Goal: Task Accomplishment & Management: Manage account settings

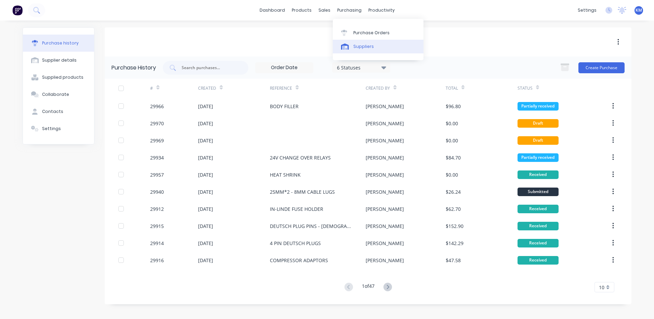
click at [357, 52] on link "Suppliers" at bounding box center [378, 47] width 91 height 14
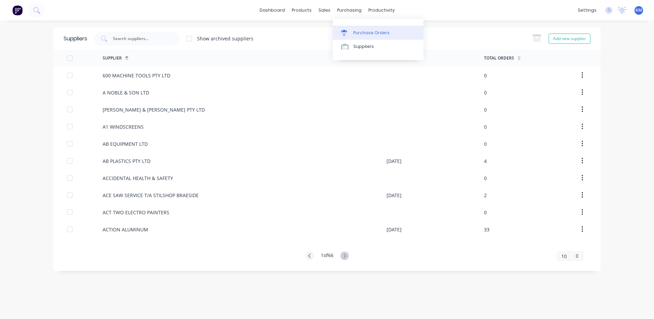
click at [361, 36] on link "Purchase Orders" at bounding box center [378, 33] width 91 height 14
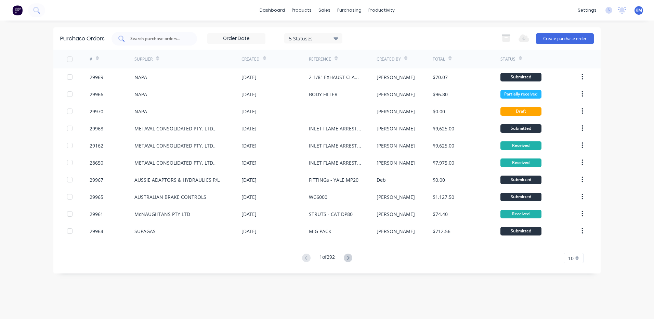
click at [148, 36] on input "text" at bounding box center [158, 38] width 57 height 7
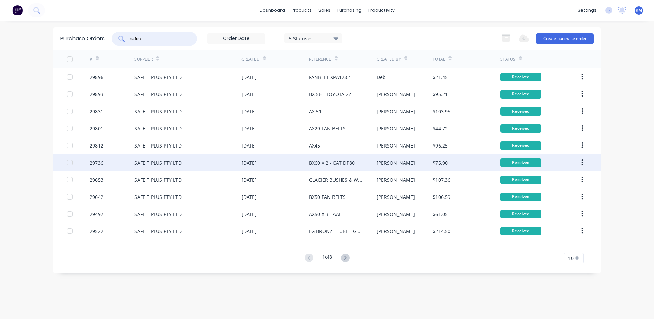
type input "safe t"
click at [253, 160] on div "[DATE]" at bounding box center [248, 162] width 15 height 7
type textarea "x"
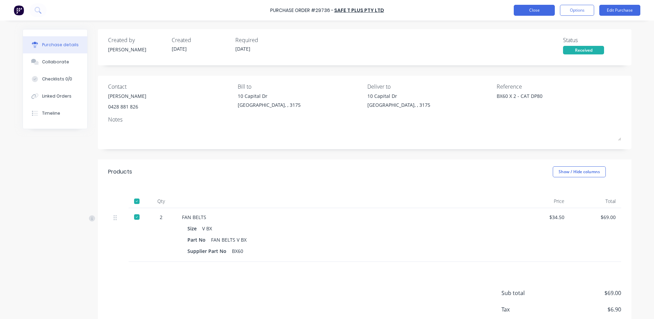
click at [529, 14] on button "Close" at bounding box center [533, 10] width 41 height 11
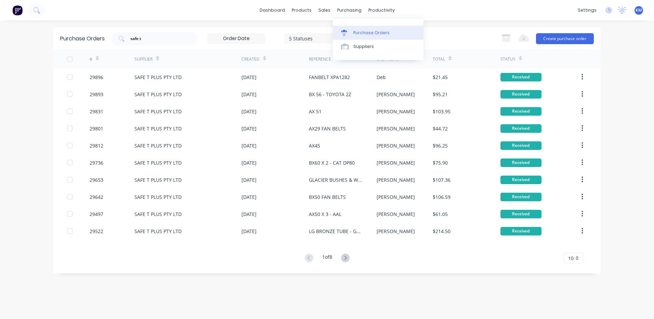
click at [353, 35] on div "Purchase Orders" at bounding box center [371, 33] width 36 height 6
click at [165, 34] on div "safe t" at bounding box center [153, 39] width 85 height 14
type input "s"
type input "29754"
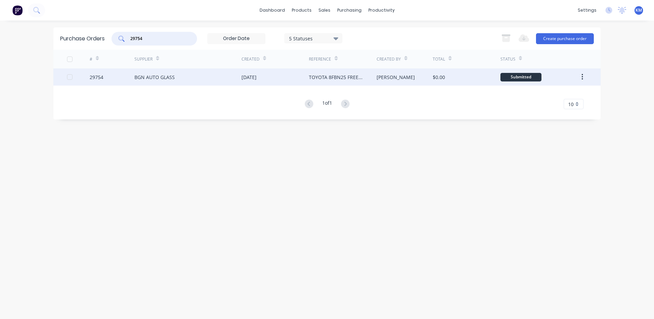
click at [169, 83] on div "BGN AUTO GLASS" at bounding box center [187, 76] width 107 height 17
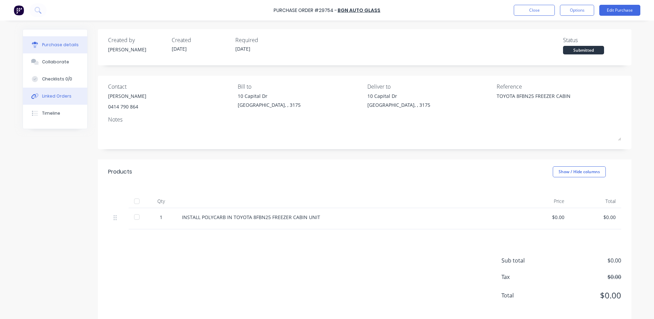
click at [51, 95] on div "Linked Orders" at bounding box center [56, 96] width 29 height 6
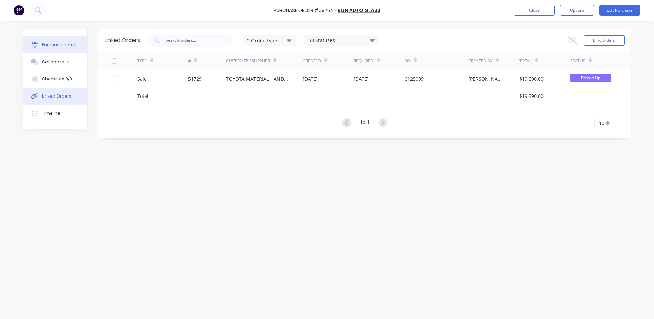
click at [59, 49] on button "Purchase details" at bounding box center [55, 44] width 64 height 17
type textarea "x"
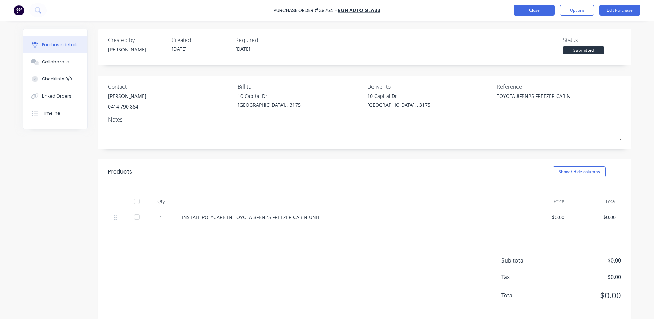
click at [520, 13] on button "Close" at bounding box center [533, 10] width 41 height 11
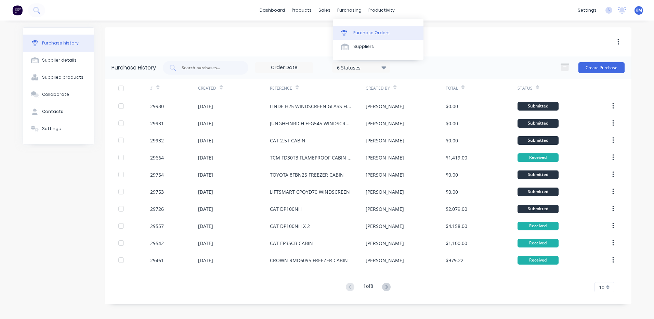
click at [352, 28] on link "Purchase Orders" at bounding box center [378, 33] width 91 height 14
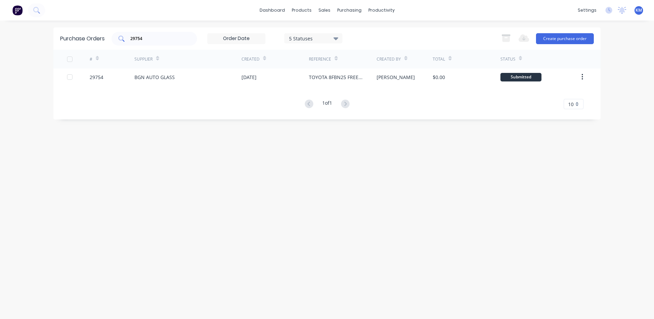
click at [158, 39] on input "29754" at bounding box center [158, 38] width 57 height 7
click at [307, 26] on link "Product Catalogue" at bounding box center [335, 33] width 91 height 14
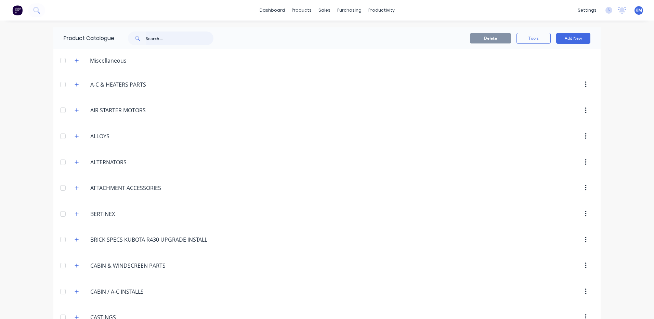
click at [149, 37] on input "text" at bounding box center [180, 38] width 68 height 14
type input "toyota"
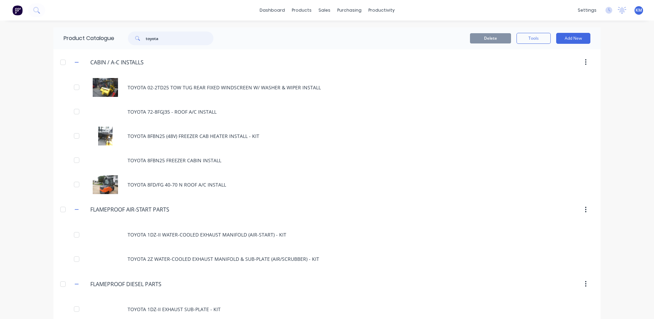
drag, startPoint x: 163, startPoint y: 35, endPoint x: 130, endPoint y: 33, distance: 33.2
click at [130, 33] on div "toyota" at bounding box center [170, 38] width 85 height 14
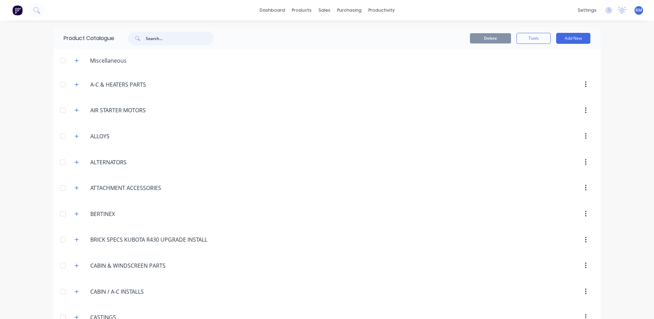
click at [185, 36] on input "text" at bounding box center [180, 38] width 68 height 14
click at [184, 37] on input "text" at bounding box center [180, 38] width 68 height 14
click at [235, 22] on div "dashboard products sales purchasing productivity dashboard products Product Cat…" at bounding box center [327, 159] width 654 height 319
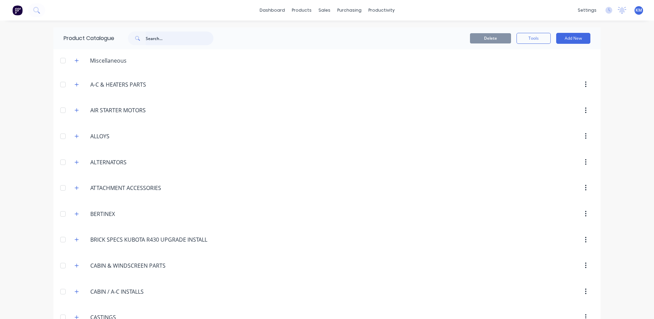
click at [174, 33] on input "text" at bounding box center [180, 38] width 68 height 14
click at [76, 265] on icon "button" at bounding box center [77, 265] width 4 height 5
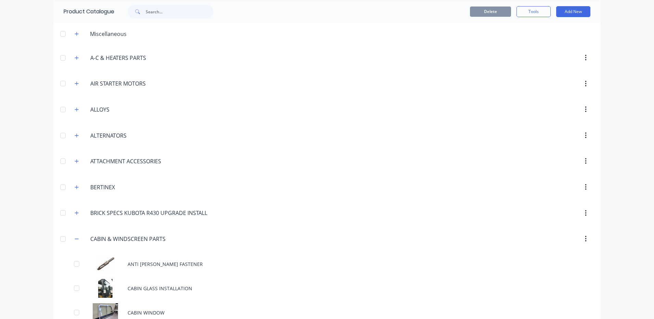
scroll to position [171, 0]
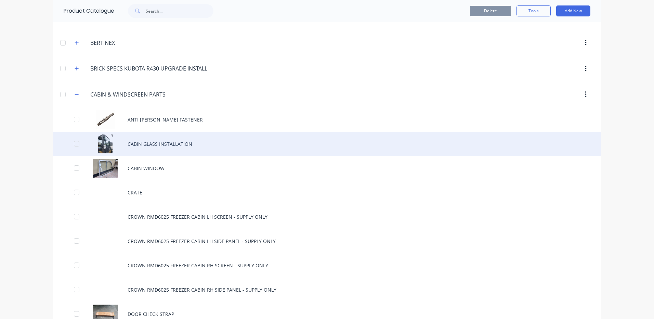
click at [239, 153] on div "CABIN GLASS INSTALLATION" at bounding box center [326, 144] width 547 height 24
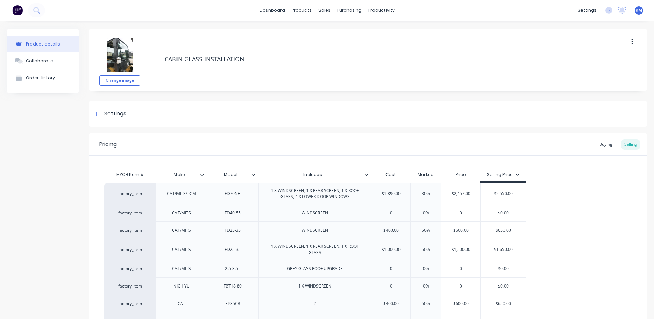
scroll to position [79, 0]
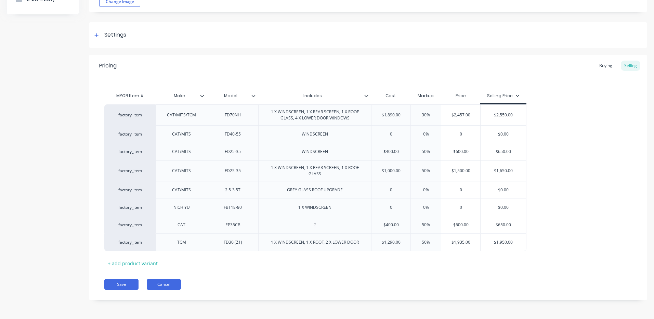
click at [158, 280] on button "Cancel" at bounding box center [164, 284] width 34 height 11
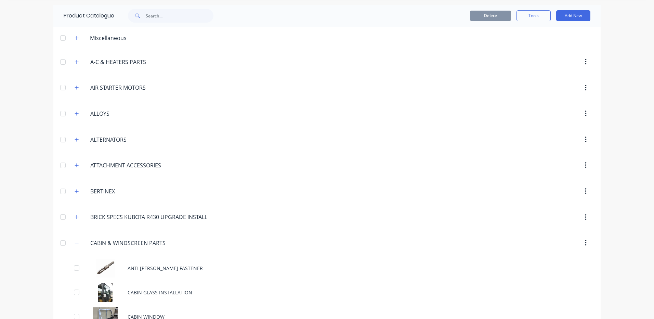
scroll to position [137, 0]
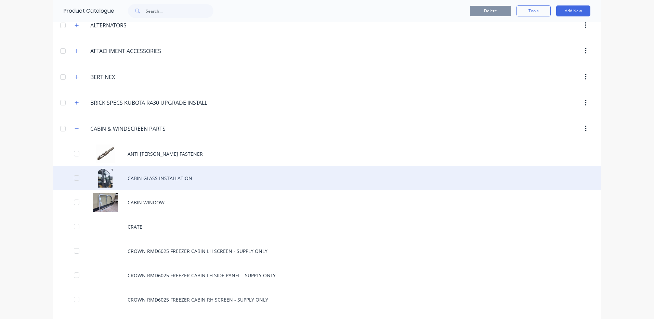
click at [176, 174] on div "CABIN GLASS INSTALLATION" at bounding box center [326, 178] width 547 height 24
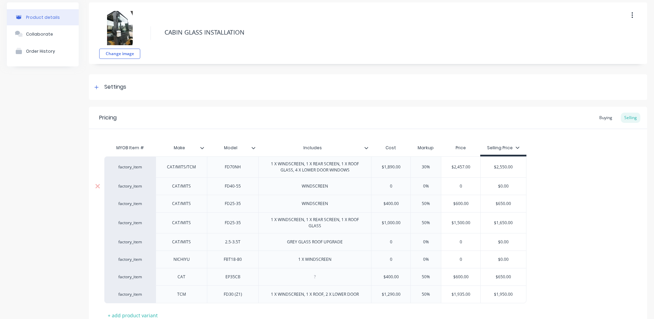
scroll to position [79, 0]
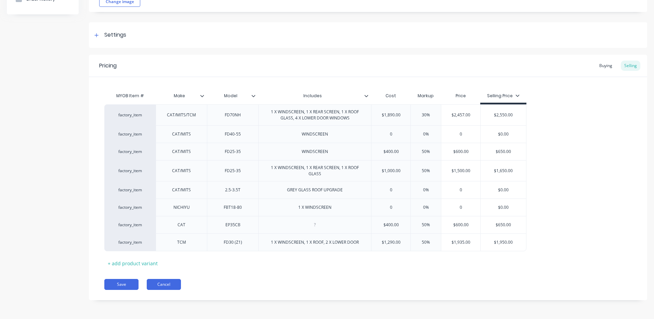
click at [167, 280] on button "Cancel" at bounding box center [164, 284] width 34 height 11
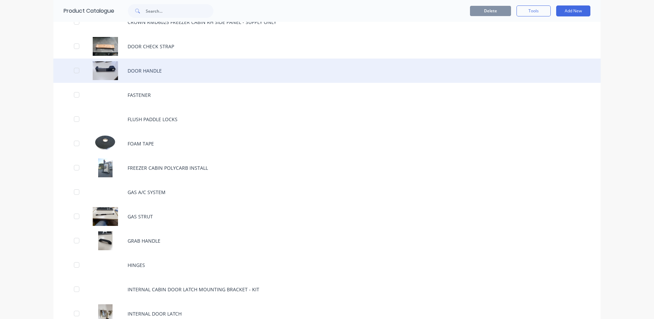
scroll to position [444, 0]
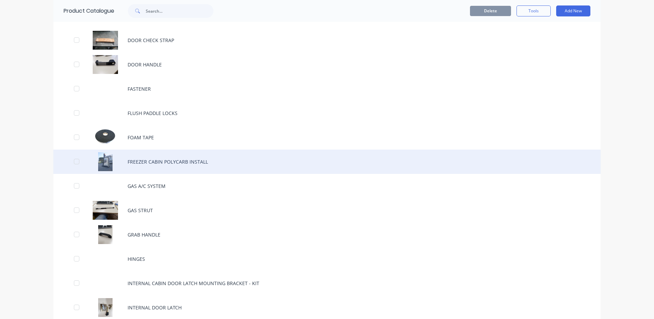
click at [212, 166] on div "FREEZER CABIN POLYCARB INSTALL" at bounding box center [326, 161] width 547 height 24
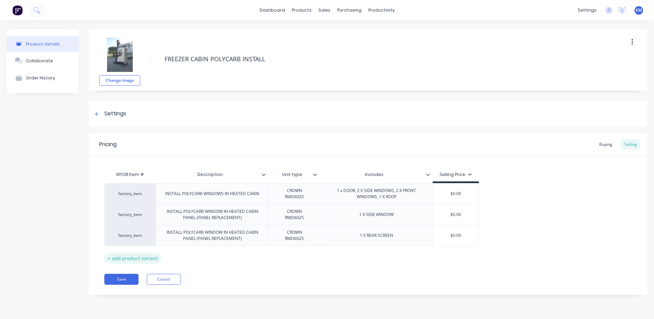
click at [138, 256] on div "+ add product variant" at bounding box center [132, 258] width 57 height 11
type textarea "x"
click at [195, 255] on div at bounding box center [212, 254] width 34 height 9
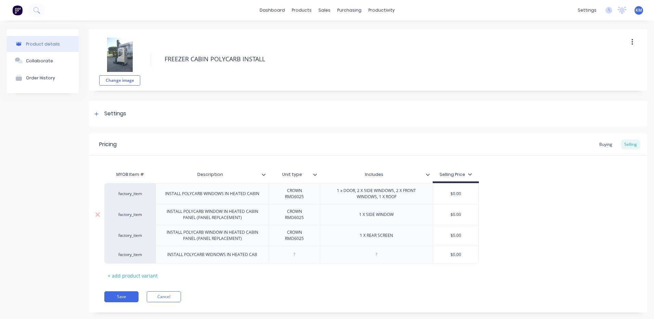
type textarea "x"
click at [551, 196] on div "factory_item INSTALL POLYCARB WINDOWS IN HEATED CABIN CROWN RMD6025 1 x DOOR, 2…" at bounding box center [367, 225] width 527 height 84
click at [183, 111] on div "Settings" at bounding box center [368, 114] width 558 height 26
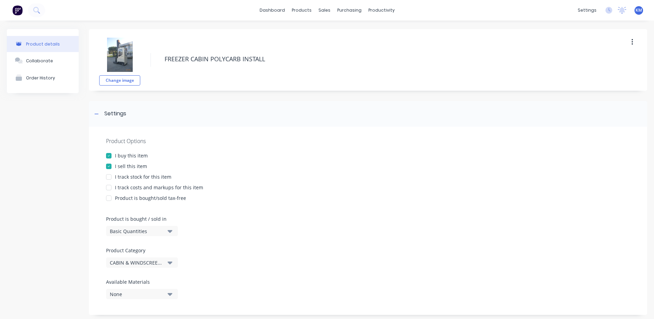
click at [143, 186] on div "I track costs and markups for this item" at bounding box center [159, 187] width 88 height 7
click at [118, 111] on div "Settings" at bounding box center [115, 113] width 22 height 9
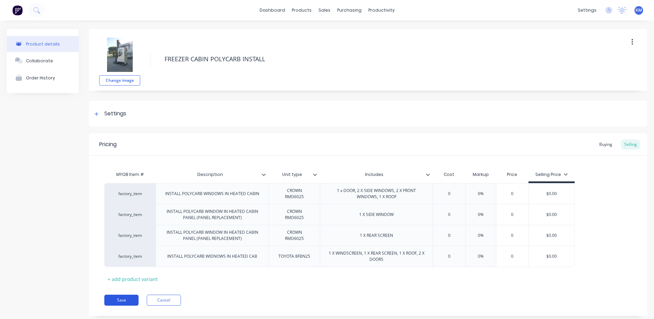
click at [124, 299] on button "Save" at bounding box center [121, 299] width 34 height 11
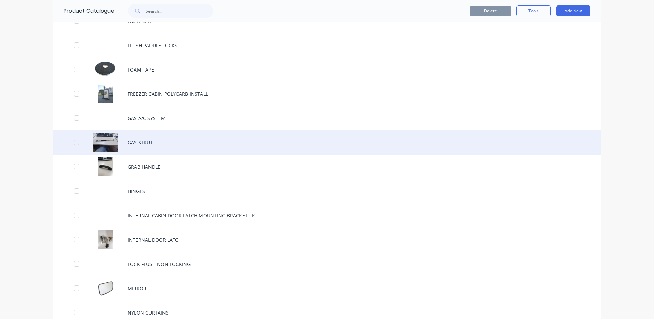
scroll to position [513, 0]
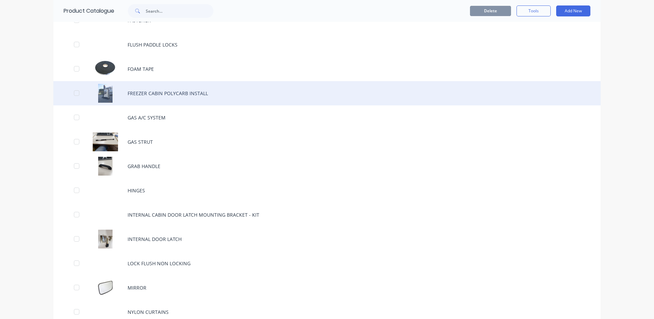
click at [201, 82] on div "FREEZER CABIN POLYCARB INSTALL" at bounding box center [326, 93] width 547 height 24
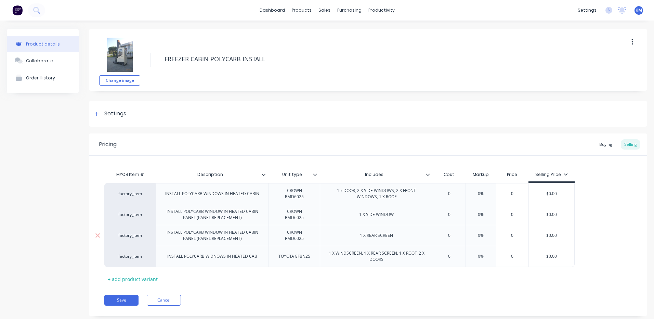
type textarea "x"
click at [217, 256] on div "INSTALL POLYCARB WIDNOWS IN HEATED CAB" at bounding box center [212, 256] width 101 height 9
click at [125, 304] on button "Save" at bounding box center [121, 299] width 34 height 11
type textarea "x"
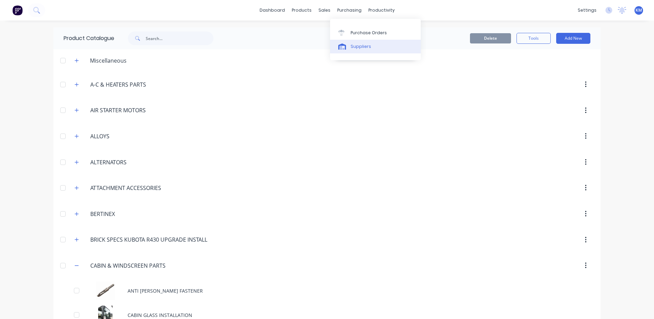
click at [345, 53] on link "Suppliers" at bounding box center [375, 47] width 91 height 14
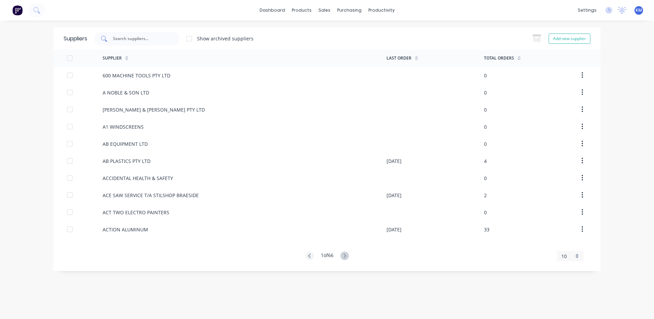
click at [146, 37] on input "text" at bounding box center [140, 38] width 57 height 7
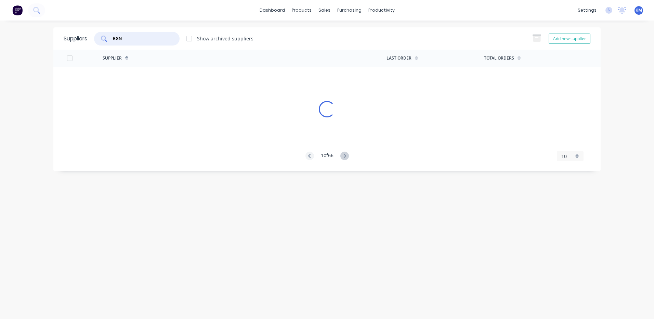
type input "BGN"
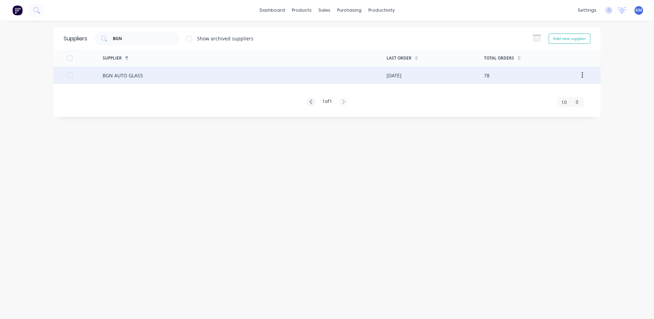
click at [157, 73] on div "BGN AUTO GLASS" at bounding box center [245, 75] width 284 height 17
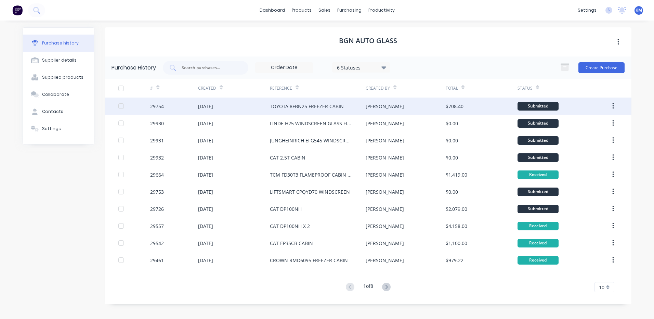
click at [342, 108] on div "TOYOTA 8FBN25 FREEZER CABIN" at bounding box center [318, 105] width 96 height 17
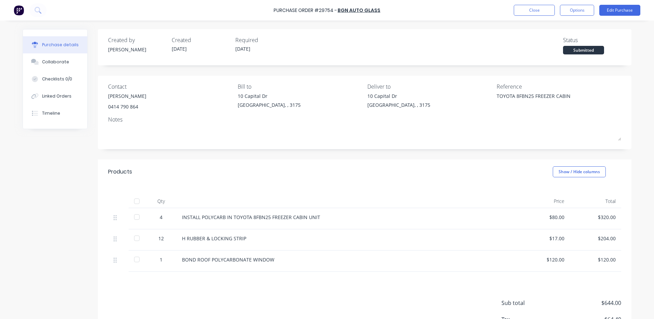
scroll to position [50, 0]
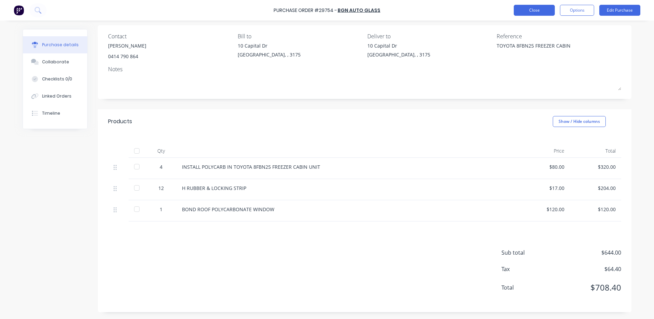
click at [531, 12] on button "Close" at bounding box center [533, 10] width 41 height 11
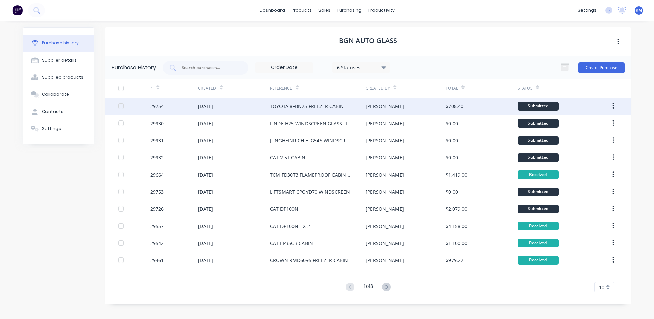
click at [397, 104] on div "[PERSON_NAME]" at bounding box center [405, 105] width 80 height 17
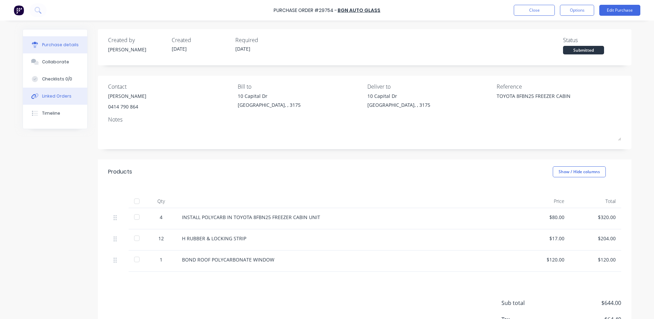
click at [25, 93] on button "Linked Orders" at bounding box center [55, 96] width 64 height 17
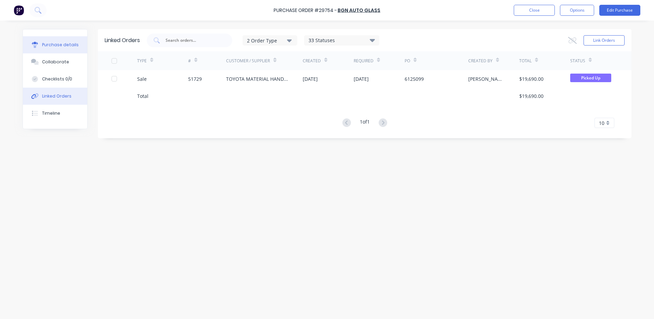
click at [62, 52] on button "Purchase details" at bounding box center [55, 44] width 64 height 17
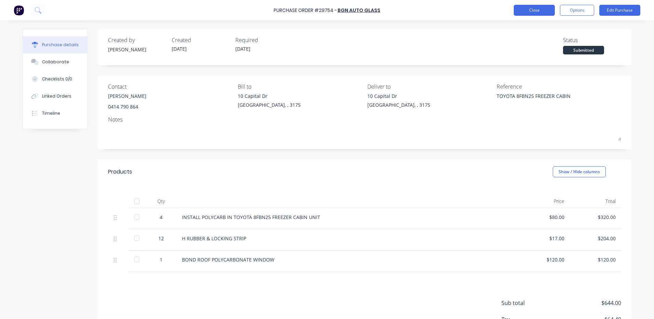
click at [525, 15] on button "Close" at bounding box center [533, 10] width 41 height 11
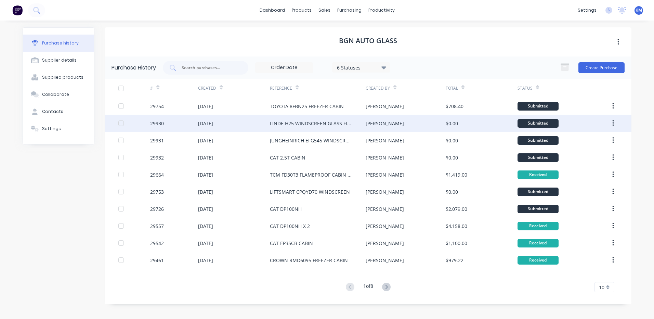
click at [465, 119] on div "$0.00" at bounding box center [481, 123] width 72 height 17
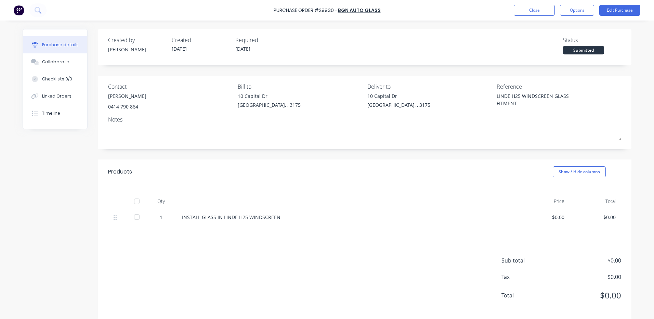
click at [521, 16] on div "Purchase Order #29930 - BGN AUTO GLASS Close Options Edit Purchase" at bounding box center [327, 10] width 654 height 21
click at [526, 12] on button "Close" at bounding box center [533, 10] width 41 height 11
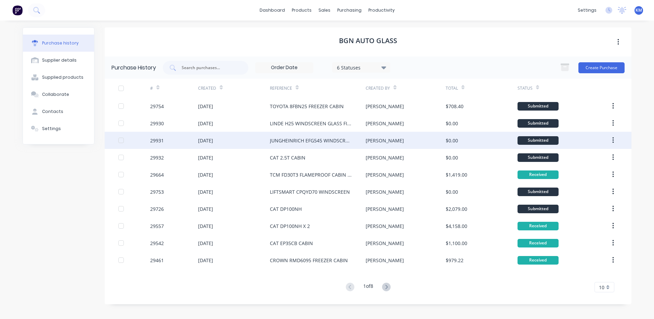
click at [440, 140] on div "[PERSON_NAME]" at bounding box center [405, 140] width 80 height 17
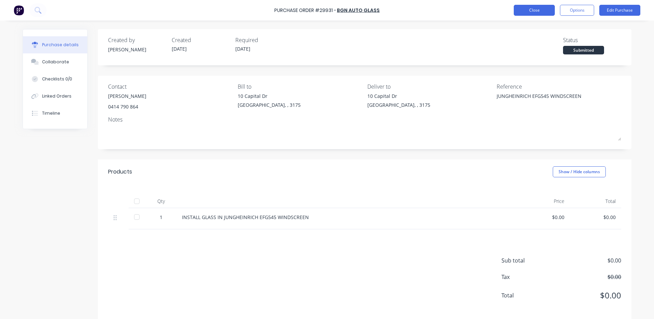
click at [546, 12] on button "Close" at bounding box center [533, 10] width 41 height 11
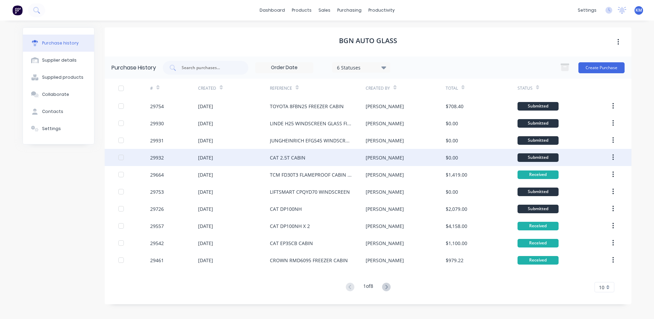
click at [455, 158] on div "$0.00" at bounding box center [451, 157] width 12 height 7
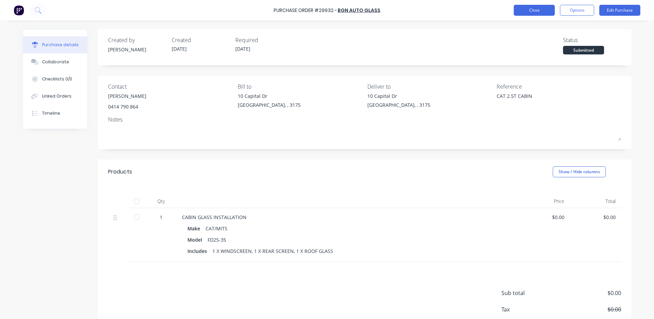
click at [532, 13] on button "Close" at bounding box center [533, 10] width 41 height 11
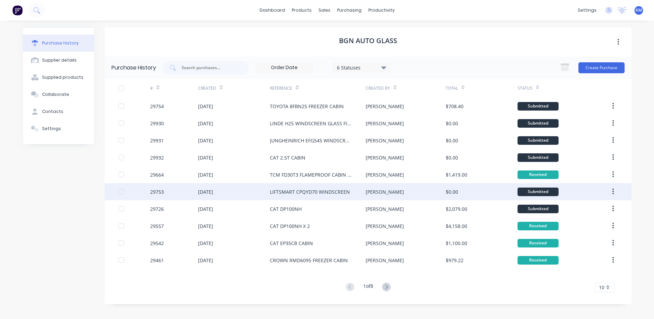
click at [439, 194] on div "[PERSON_NAME]" at bounding box center [405, 191] width 80 height 17
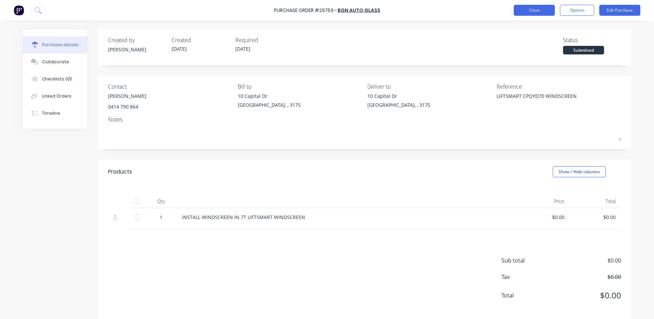
click at [522, 15] on button "Close" at bounding box center [533, 10] width 41 height 11
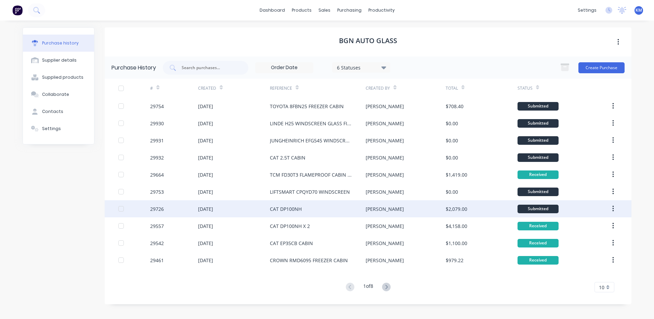
click at [503, 206] on div "$2,079.00" at bounding box center [481, 208] width 72 height 17
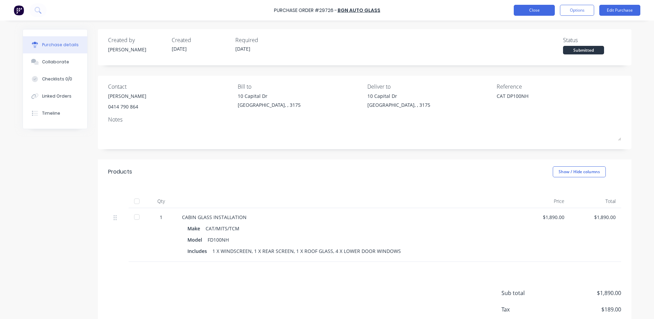
click at [533, 10] on button "Close" at bounding box center [533, 10] width 41 height 11
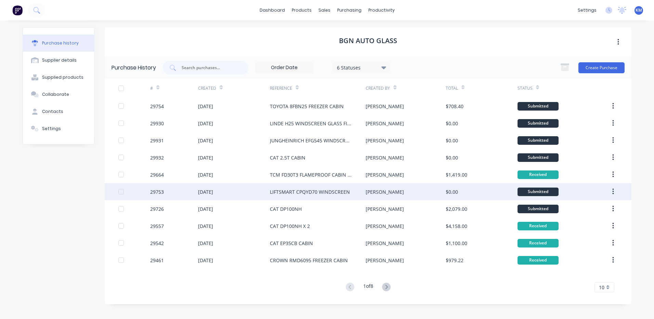
click at [326, 192] on div "LIFTSMART CPQYD70 WINDSCREEN" at bounding box center [310, 191] width 80 height 7
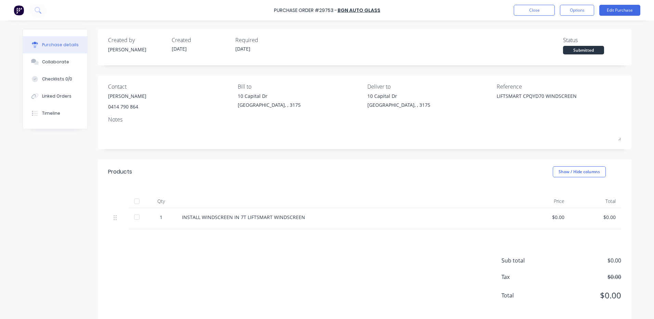
click at [512, 11] on div "Purchase Order #29753 - BGN AUTO GLASS Close Options Edit Purchase" at bounding box center [327, 10] width 654 height 21
click at [515, 10] on button "Close" at bounding box center [533, 10] width 41 height 11
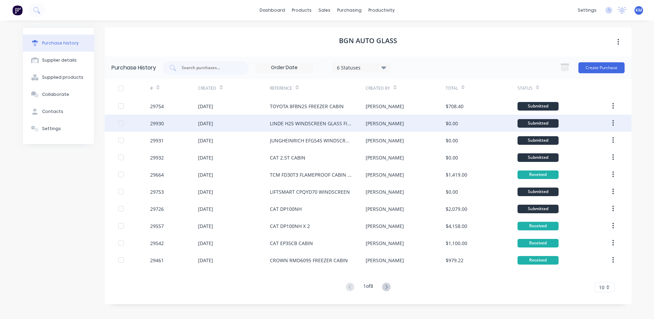
click at [446, 130] on div "$0.00" at bounding box center [481, 123] width 72 height 17
type textarea "x"
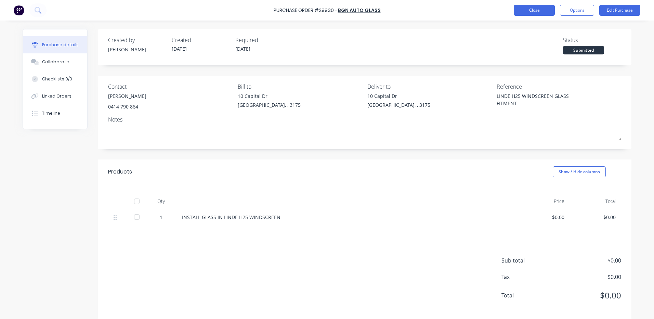
click at [534, 5] on button "Close" at bounding box center [533, 10] width 41 height 11
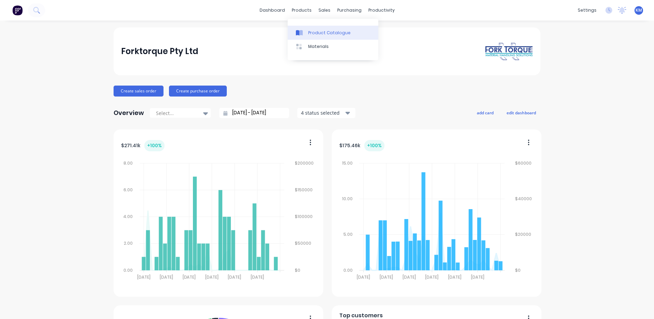
click at [308, 30] on div "Product Catalogue" at bounding box center [329, 33] width 42 height 6
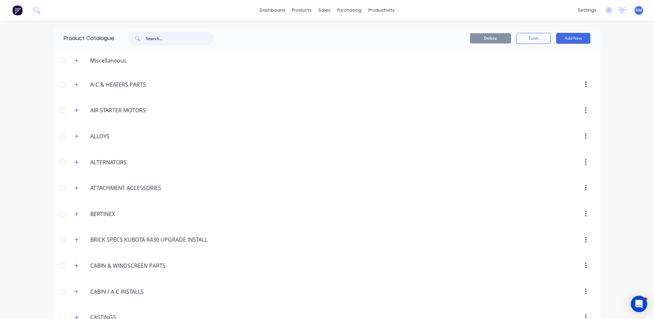
click at [181, 37] on input "text" at bounding box center [180, 38] width 68 height 14
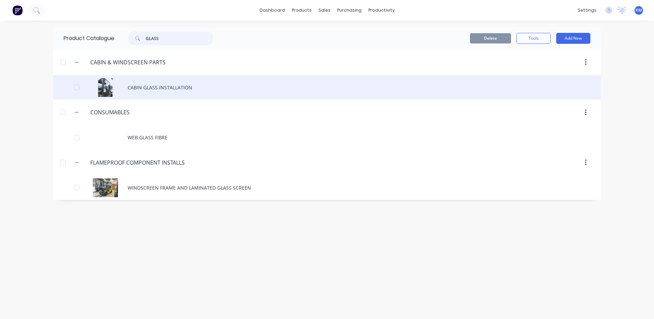
type input "GLASS"
click at [195, 81] on div "CABIN GLASS INSTALLATION" at bounding box center [326, 87] width 547 height 24
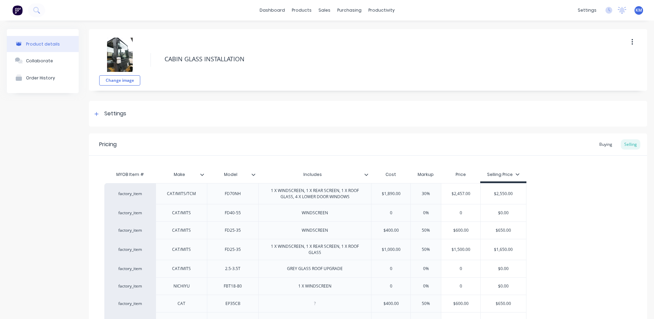
scroll to position [79, 0]
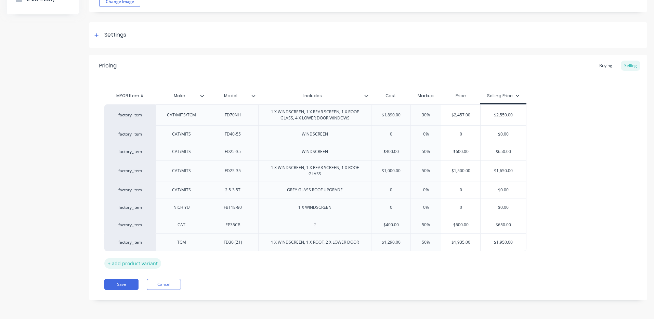
click at [142, 263] on div "+ add product variant" at bounding box center [132, 263] width 57 height 11
type textarea "x"
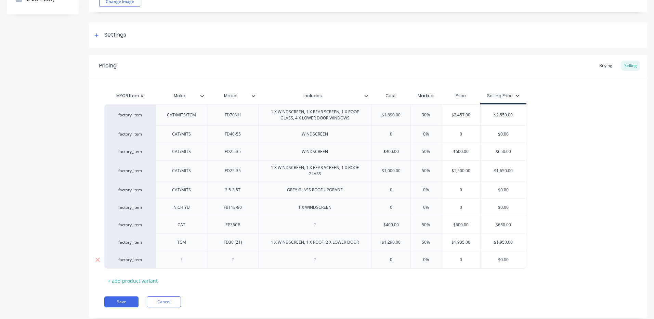
click at [184, 261] on div at bounding box center [181, 259] width 34 height 9
type textarea "x"
click at [151, 281] on div "+ add product variant" at bounding box center [132, 280] width 57 height 11
type textarea "x"
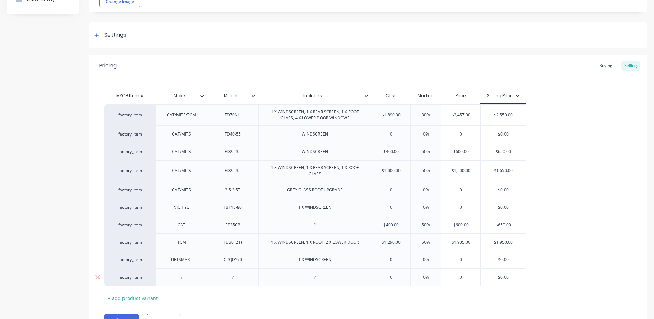
click at [184, 278] on div at bounding box center [181, 276] width 34 height 9
type textarea "x"
click at [150, 295] on div "+ add product variant" at bounding box center [132, 298] width 57 height 11
type textarea "x"
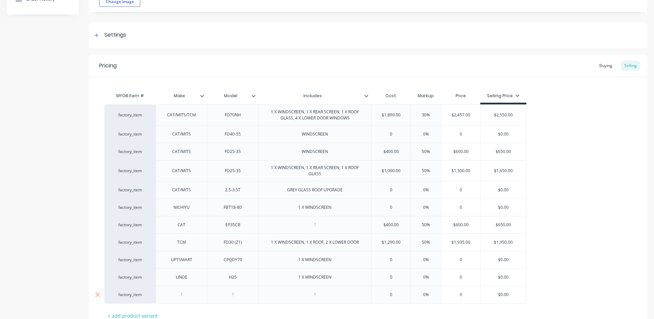
drag, startPoint x: 177, startPoint y: 297, endPoint x: 194, endPoint y: 293, distance: 17.2
click at [178, 297] on div at bounding box center [181, 294] width 34 height 9
type textarea "x"
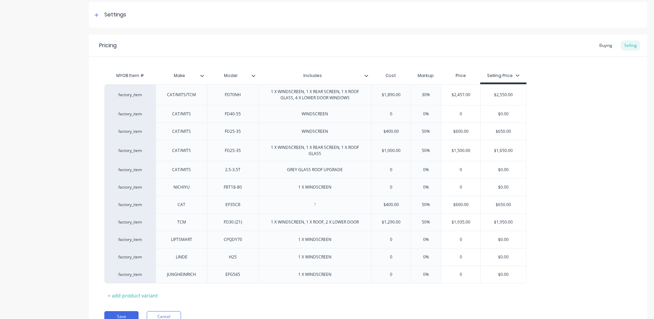
scroll to position [131, 0]
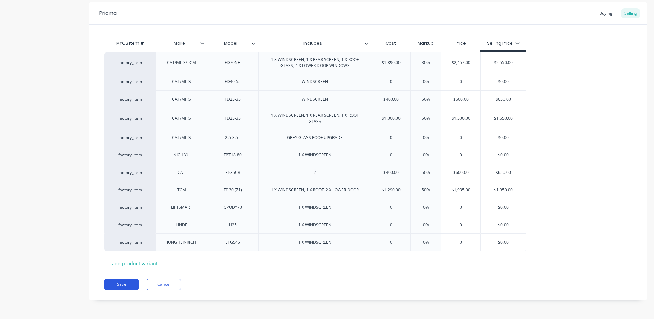
click at [126, 279] on button "Save" at bounding box center [121, 284] width 34 height 11
type textarea "x"
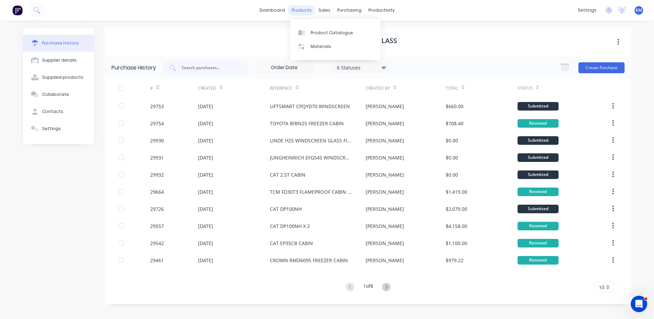
click at [305, 13] on div "products" at bounding box center [301, 10] width 27 height 10
click at [310, 28] on link "Product Catalogue" at bounding box center [335, 33] width 91 height 14
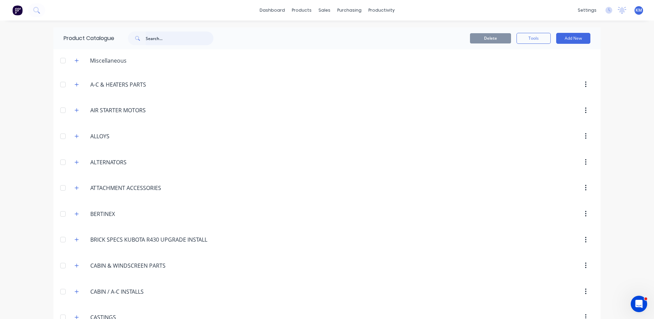
click at [162, 37] on input "text" at bounding box center [180, 38] width 68 height 14
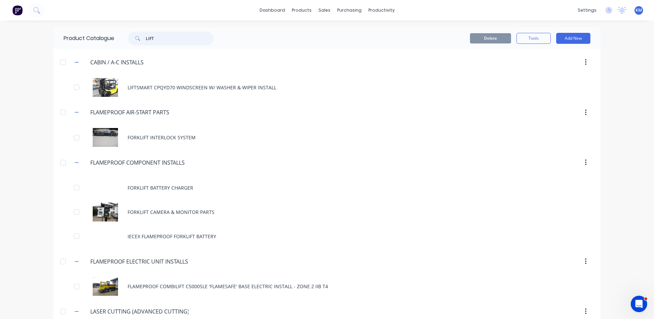
drag, startPoint x: 180, startPoint y: 31, endPoint x: 108, endPoint y: 41, distance: 72.4
click at [108, 41] on div "Product Catalogue LIFT" at bounding box center [141, 38] width 177 height 22
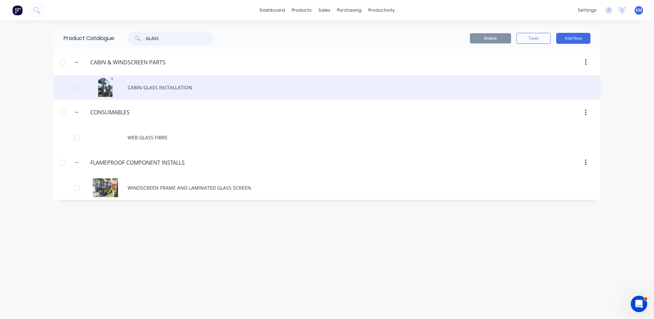
type input "GLASS"
click at [174, 92] on div "CABIN GLASS INSTALLATION" at bounding box center [326, 87] width 547 height 24
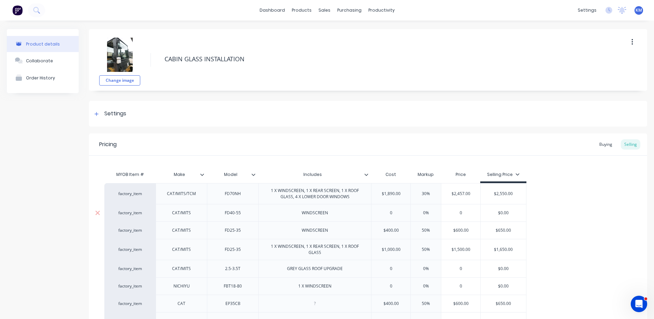
type textarea "x"
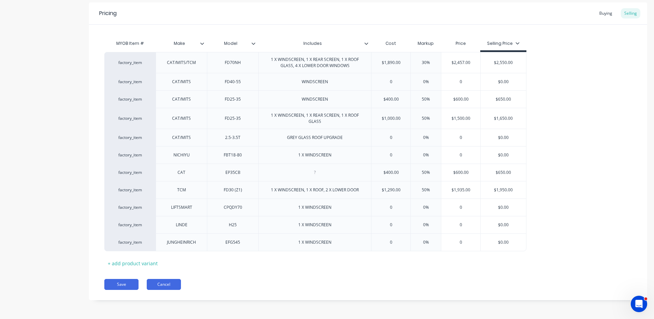
click at [159, 281] on button "Cancel" at bounding box center [164, 284] width 34 height 11
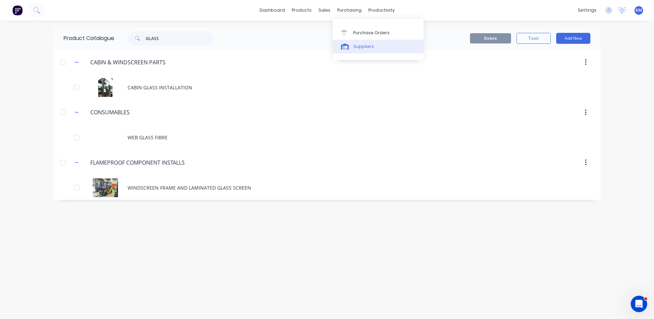
click at [349, 45] on div at bounding box center [346, 46] width 10 height 6
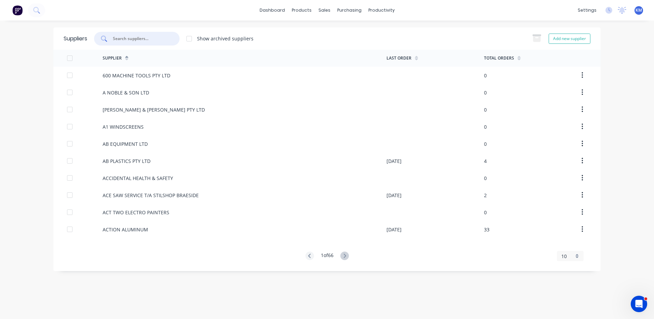
click at [152, 37] on input "text" at bounding box center [140, 38] width 57 height 7
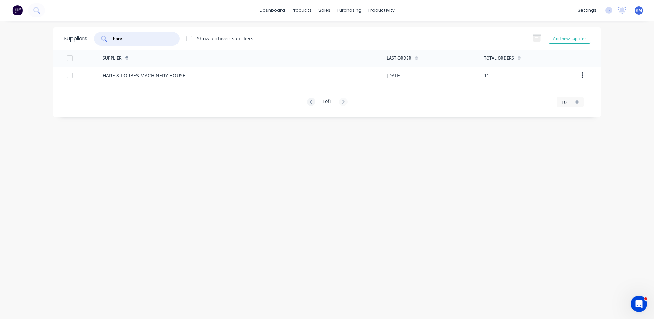
type input "hare"
click at [203, 75] on div "HARE & FORBES MACHINERY HOUSE" at bounding box center [245, 75] width 284 height 17
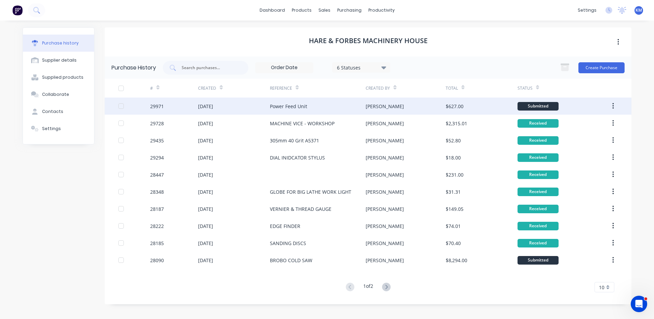
click at [271, 110] on div "Power Feed Unit" at bounding box center [318, 105] width 96 height 17
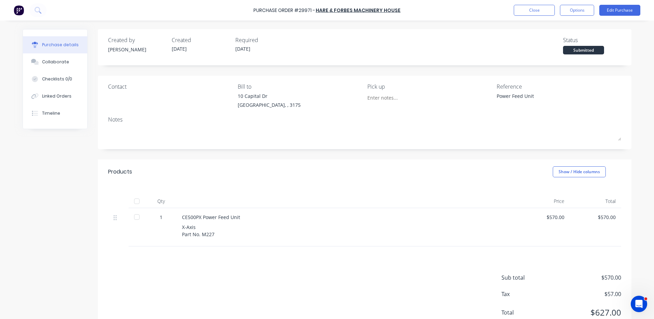
type textarea "x"
click at [547, 14] on button "Close" at bounding box center [533, 10] width 41 height 11
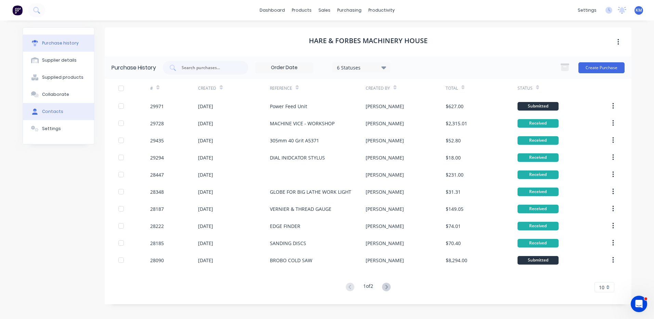
click at [65, 115] on button "Contacts" at bounding box center [58, 111] width 71 height 17
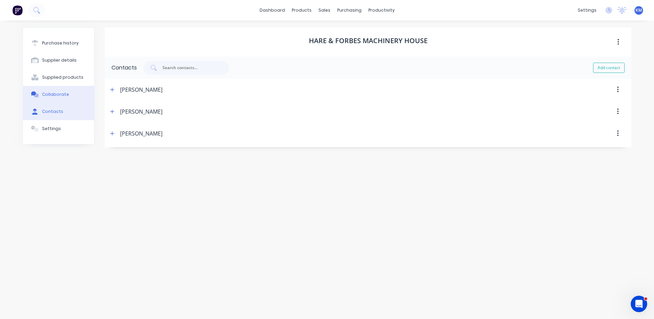
click at [67, 94] on button "Collaborate" at bounding box center [58, 94] width 71 height 17
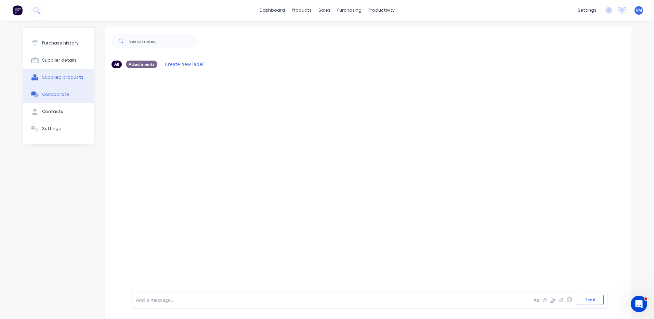
drag, startPoint x: 65, startPoint y: 70, endPoint x: 67, endPoint y: 64, distance: 6.7
click at [65, 70] on button "Supplied products" at bounding box center [58, 77] width 71 height 17
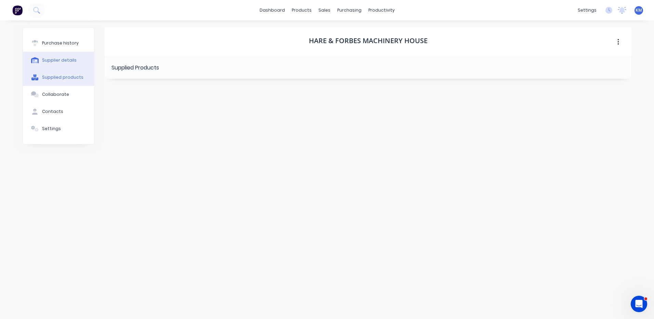
click at [67, 64] on button "Supplier details" at bounding box center [58, 60] width 71 height 17
select select "AU"
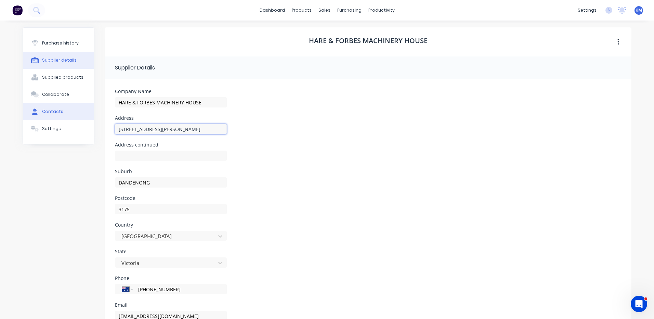
drag, startPoint x: 184, startPoint y: 126, endPoint x: 40, endPoint y: 117, distance: 143.9
click at [40, 117] on div "Purchase history Supplier details Supplied products Collaborate Contacts Settin…" at bounding box center [327, 196] width 608 height 338
type input "[STREET_ADDRESS]"
click at [191, 175] on div "Suburb DANDENONG" at bounding box center [171, 182] width 112 height 27
click at [190, 180] on input "DANDENONG" at bounding box center [171, 182] width 112 height 10
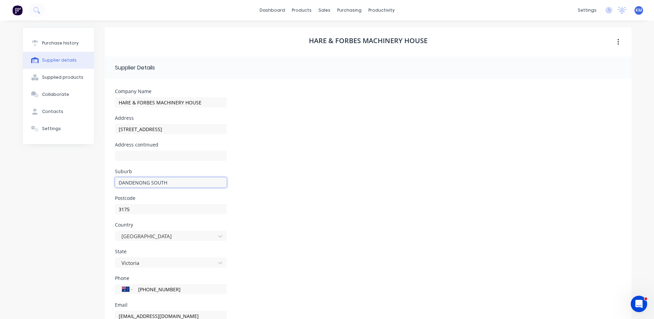
type input "DANDENONG SOUTH"
click at [335, 157] on div "Address continued" at bounding box center [368, 155] width 506 height 27
click at [66, 40] on button "Purchase history" at bounding box center [58, 43] width 71 height 17
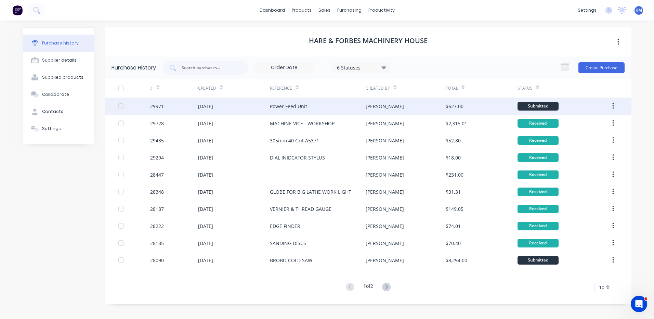
click at [277, 107] on div "Power Feed Unit" at bounding box center [288, 106] width 37 height 7
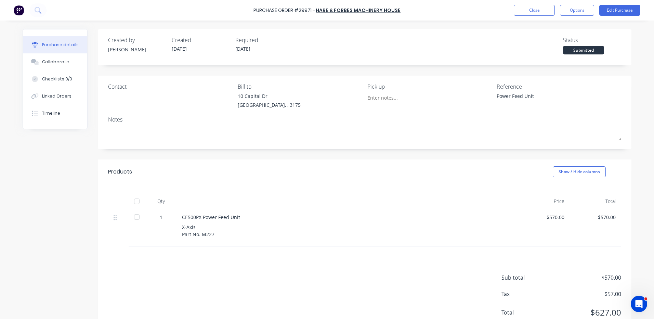
click at [125, 91] on div "Contact" at bounding box center [170, 96] width 124 height 29
click at [609, 8] on button "Edit Purchase" at bounding box center [619, 10] width 41 height 11
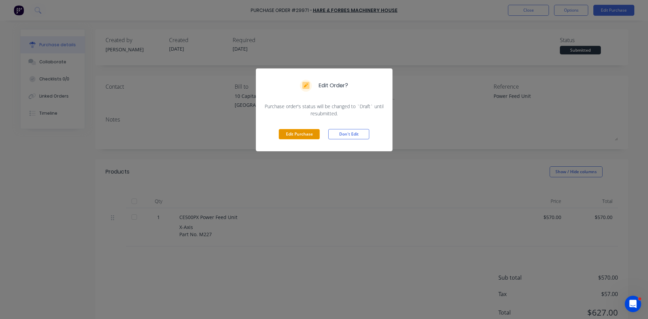
click at [318, 134] on button "Edit Purchase" at bounding box center [299, 134] width 41 height 10
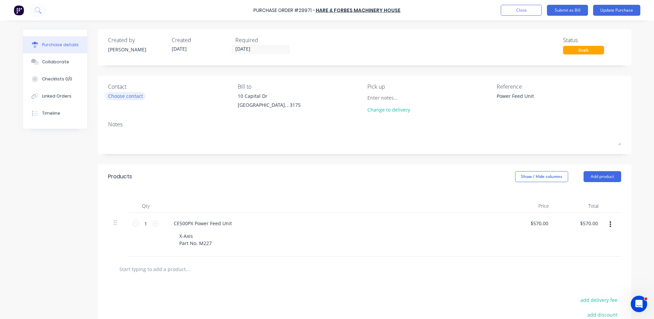
click at [135, 97] on div "Choose contact" at bounding box center [125, 95] width 35 height 7
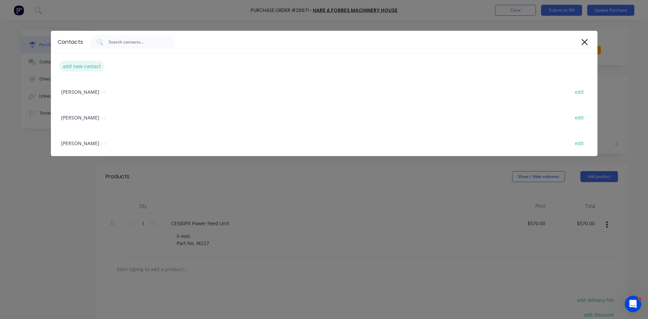
type textarea "x"
click at [97, 64] on div "add new contact" at bounding box center [81, 66] width 45 height 11
select select "AU"
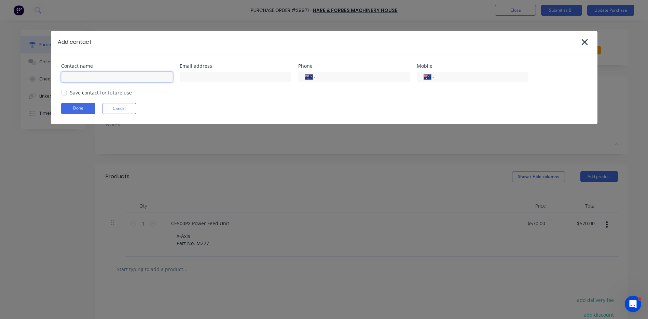
type textarea "x"
click at [126, 75] on input at bounding box center [117, 77] width 112 height 10
type input "[PERSON_NAME]"
type input "[EMAIL_ADDRESS][DOMAIN_NAME]"
type input "[PHONE_NUMBER]"
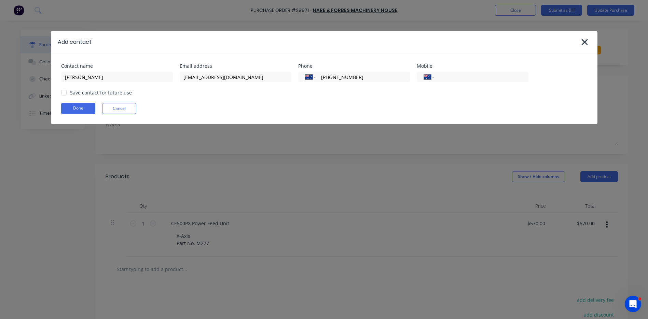
click at [71, 92] on div "Save contact for future use" at bounding box center [101, 92] width 62 height 7
click at [66, 92] on div at bounding box center [64, 93] width 14 height 14
click at [75, 109] on button "Done" at bounding box center [78, 108] width 34 height 11
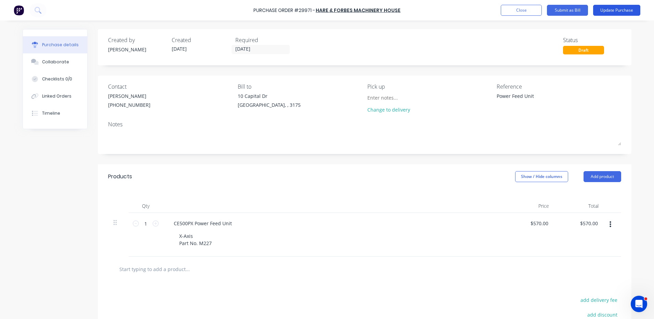
click at [606, 11] on button "Update Purchase" at bounding box center [616, 10] width 47 height 11
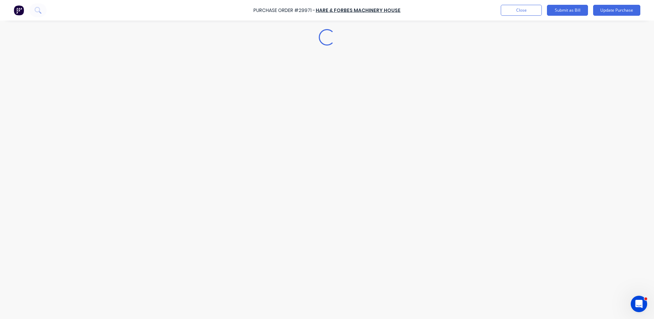
type textarea "x"
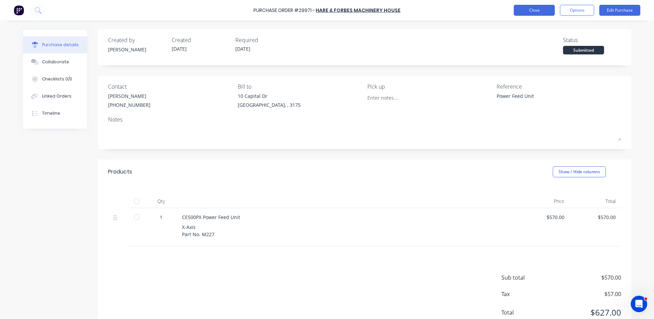
click at [530, 14] on button "Close" at bounding box center [533, 10] width 41 height 11
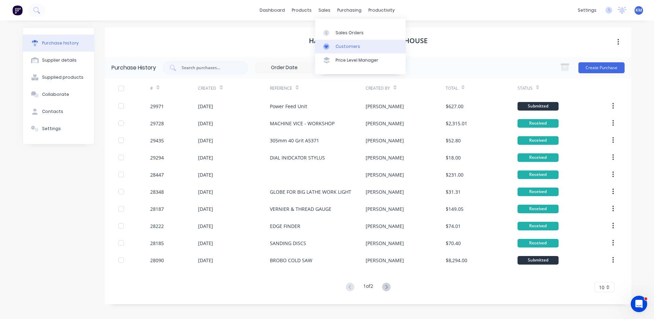
click at [334, 47] on link "Customers" at bounding box center [360, 47] width 91 height 14
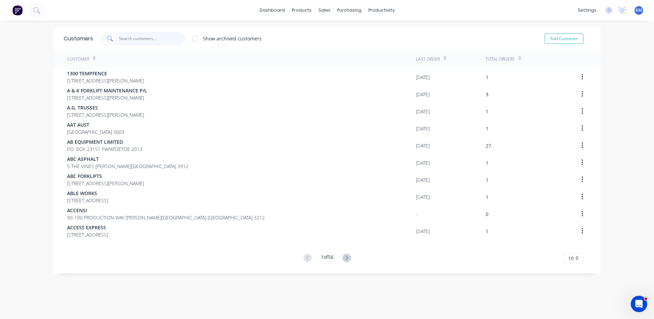
click at [171, 37] on input "text" at bounding box center [152, 39] width 67 height 14
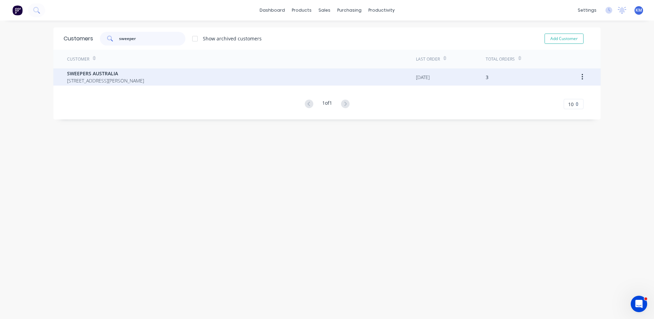
type input "sweeper"
click at [179, 75] on div "SWEEPERS [GEOGRAPHIC_DATA][STREET_ADDRESS][PERSON_NAME]" at bounding box center [241, 76] width 349 height 17
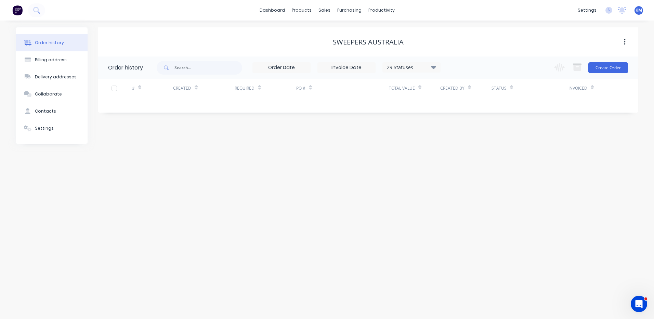
click at [437, 75] on div "29 Statuses Invoice Status Invoiced Not Invoiced Partial Order Status All Archi…" at bounding box center [299, 67] width 284 height 22
click at [434, 71] on icon at bounding box center [433, 67] width 5 height 8
click at [468, 146] on label at bounding box center [468, 146] width 0 height 0
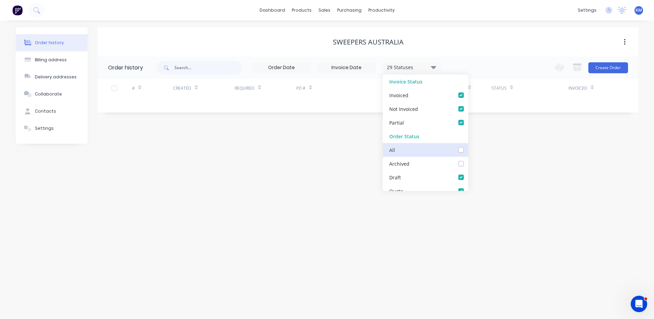
click at [468, 149] on input "checkbox" at bounding box center [470, 149] width 5 height 6
checkbox input "true"
click at [492, 71] on div "30 Statuses Invoice Status Invoiced Not Invoiced Partial Order Status All Archi…" at bounding box center [397, 67] width 481 height 22
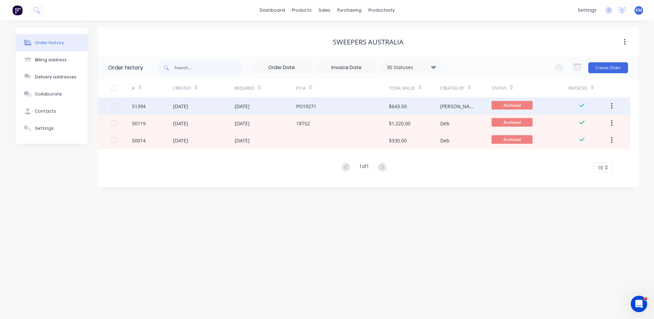
click at [440, 105] on div "[PERSON_NAME]" at bounding box center [459, 106] width 38 height 7
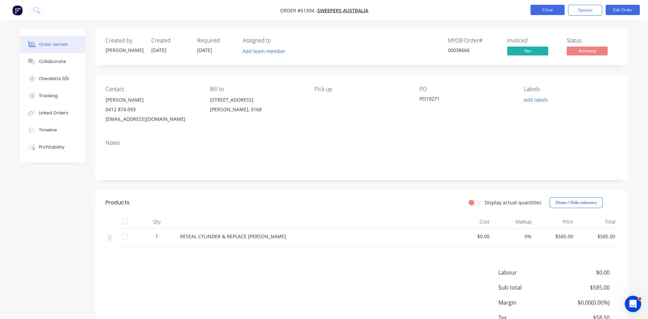
click at [538, 8] on button "Close" at bounding box center [548, 10] width 34 height 10
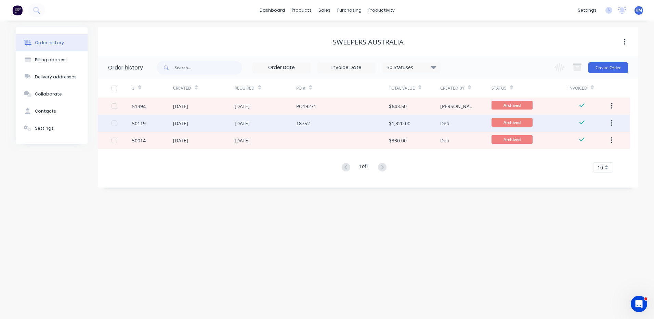
click at [410, 118] on div "$1,320.00" at bounding box center [414, 123] width 51 height 17
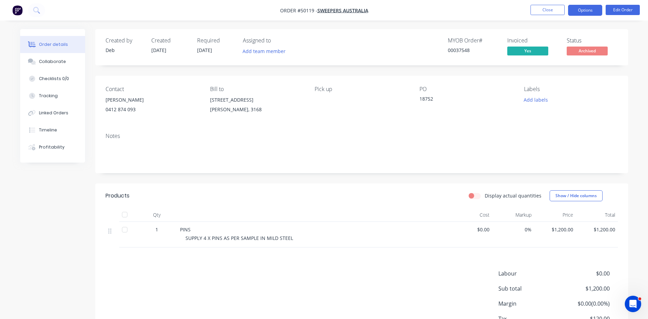
click at [593, 8] on button "Options" at bounding box center [585, 10] width 34 height 11
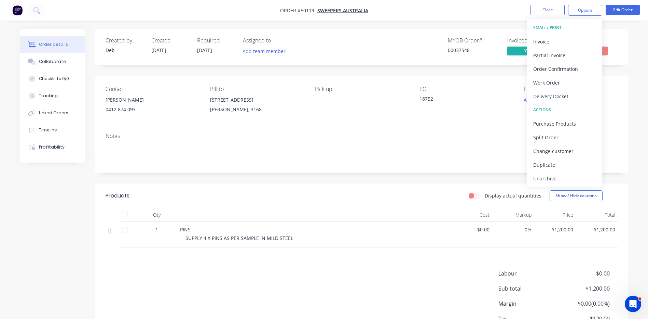
click at [342, 191] on div "Display actual quantities Show / Hide columns" at bounding box center [416, 195] width 404 height 11
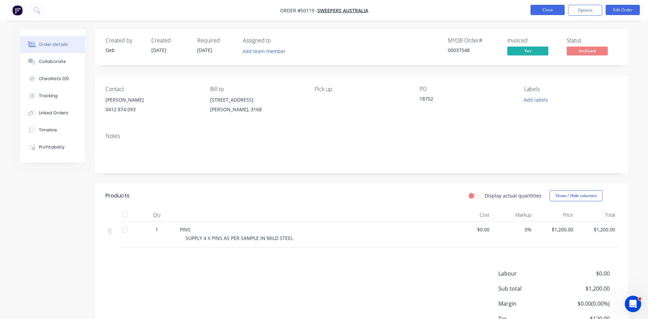
click at [553, 9] on button "Close" at bounding box center [548, 10] width 34 height 10
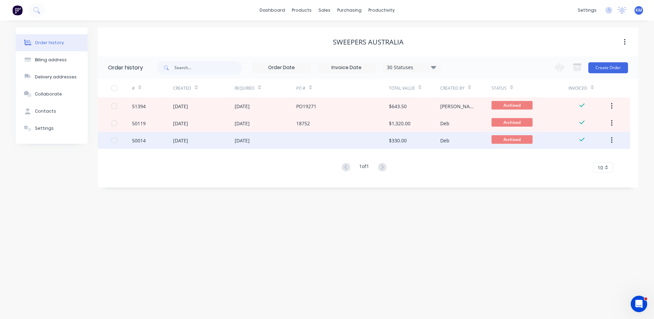
click at [346, 141] on div at bounding box center [342, 140] width 92 height 17
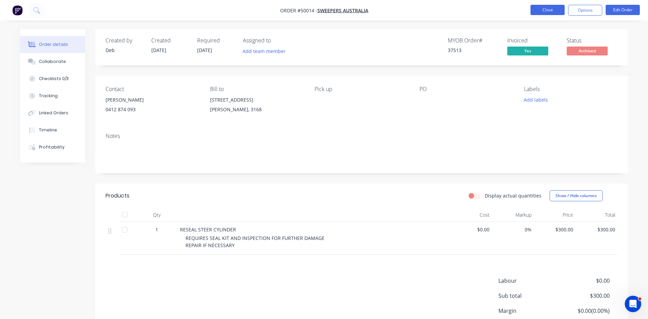
click at [534, 13] on button "Close" at bounding box center [548, 10] width 34 height 10
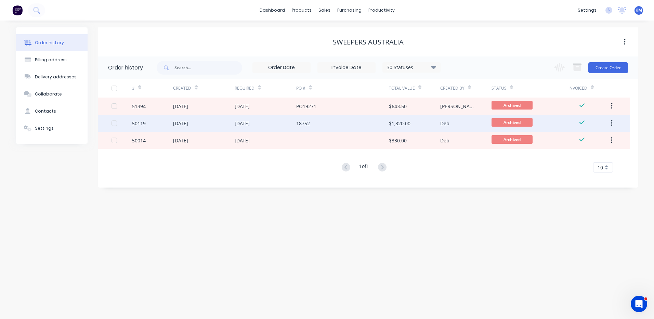
click at [387, 130] on div "18752" at bounding box center [342, 123] width 92 height 17
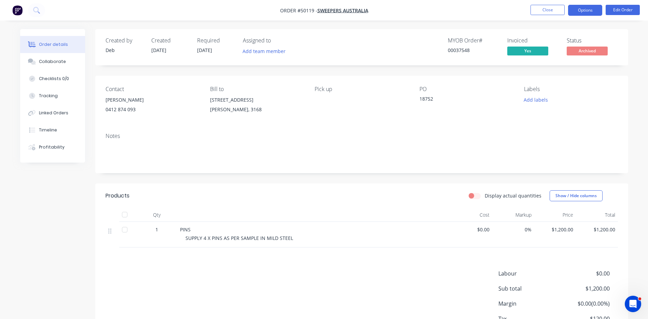
click at [576, 14] on button "Options" at bounding box center [585, 10] width 34 height 11
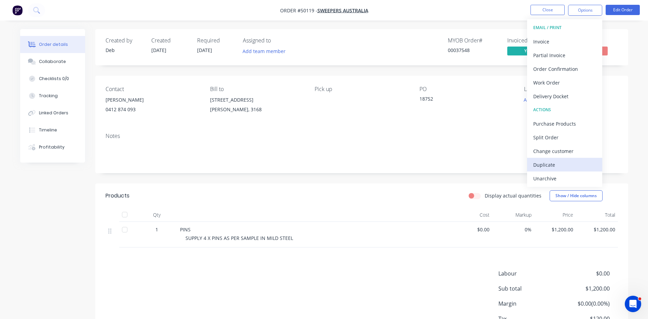
click at [556, 160] on div "Duplicate" at bounding box center [565, 165] width 63 height 10
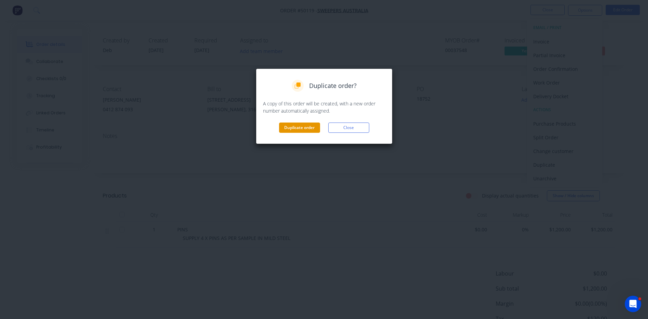
click at [318, 126] on button "Duplicate order" at bounding box center [299, 127] width 41 height 10
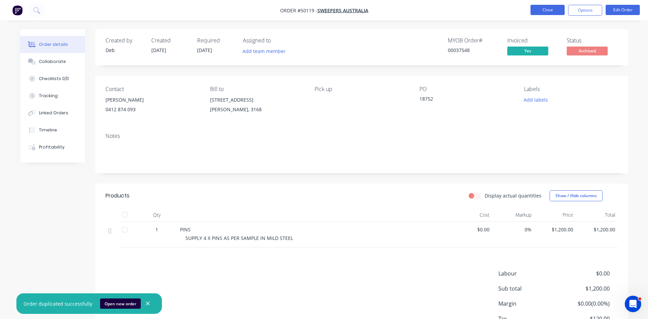
click at [555, 6] on button "Close" at bounding box center [548, 10] width 34 height 10
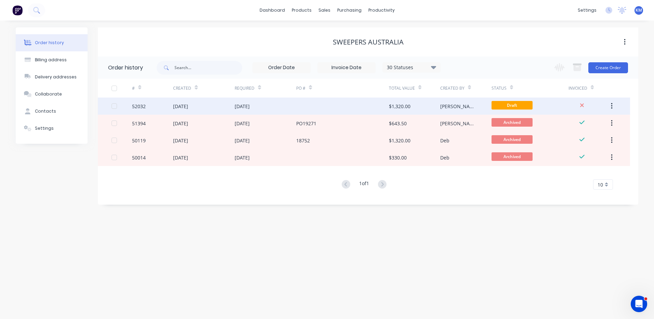
click at [461, 104] on div "[PERSON_NAME]" at bounding box center [465, 105] width 51 height 17
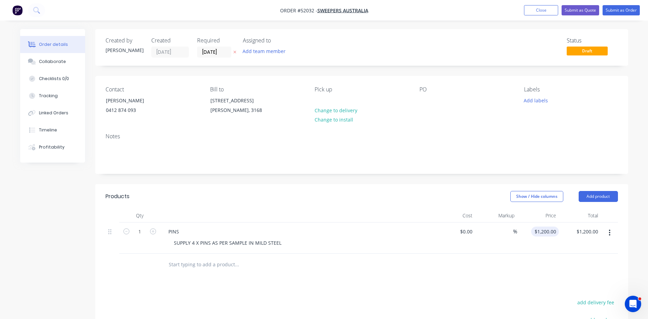
click at [551, 227] on input "$1,200.00" at bounding box center [546, 231] width 25 height 10
type input "$300.00"
click at [287, 186] on header "Products Show / Hide columns Add product" at bounding box center [361, 196] width 533 height 25
click at [135, 231] on input "1" at bounding box center [140, 231] width 18 height 10
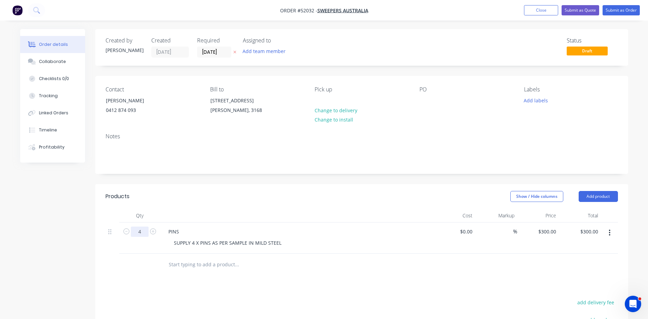
type input "4"
type input "$1,200.00"
click at [213, 180] on div "Created by [PERSON_NAME] Created [DATE] Required [DATE] Assigned to Add team me…" at bounding box center [361, 234] width 533 height 411
drag, startPoint x: 167, startPoint y: 231, endPoint x: 234, endPoint y: 200, distance: 73.9
click at [167, 231] on div "PINS" at bounding box center [174, 231] width 22 height 10
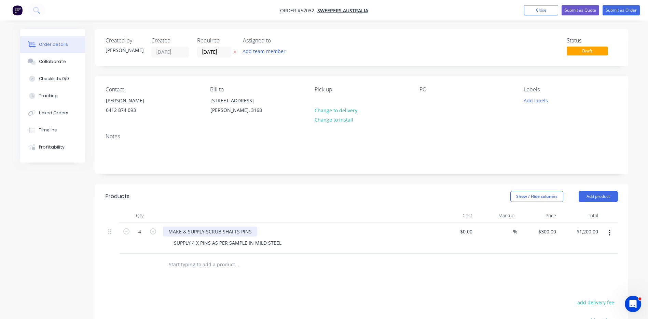
click at [250, 228] on div "MAKE & SUPPLY SCRUB SHAFTS PINS" at bounding box center [210, 231] width 94 height 10
click at [246, 230] on div "MAKE & SUPPLY SCRUB SHAFTS PINS" at bounding box center [210, 231] width 94 height 10
click at [155, 230] on icon "button" at bounding box center [153, 231] width 6 height 6
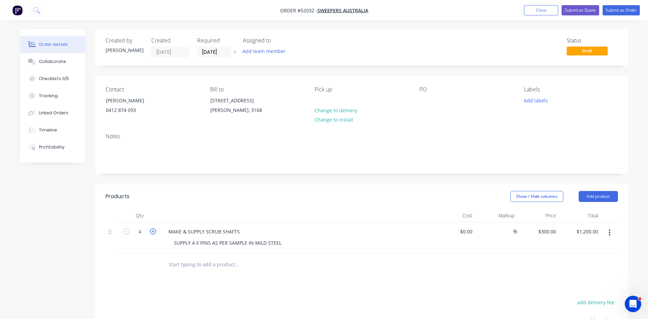
type input "5"
type input "$1,500.00"
click at [155, 230] on icon "button" at bounding box center [153, 231] width 6 height 6
type input "6"
type input "$1,800.00"
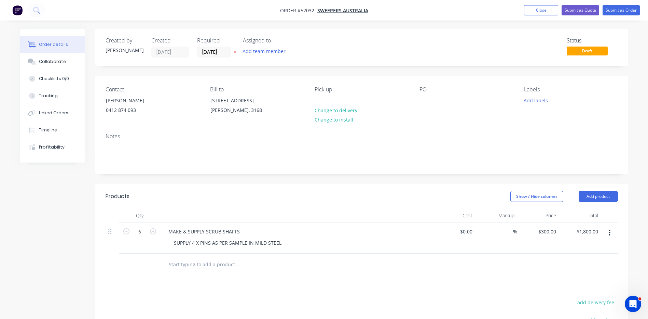
click at [308, 208] on header "Products Show / Hide columns Add product" at bounding box center [361, 196] width 533 height 25
drag, startPoint x: 279, startPoint y: 244, endPoint x: 142, endPoint y: 243, distance: 137.4
click at [142, 243] on div "6 MAKE & SUPPLY SCRUB SHAFTS SUPPLY 4 X PINS AS PER SAMPLE IN MILD STEEL $0.00 …" at bounding box center [362, 237] width 513 height 31
click at [267, 215] on div at bounding box center [296, 216] width 273 height 14
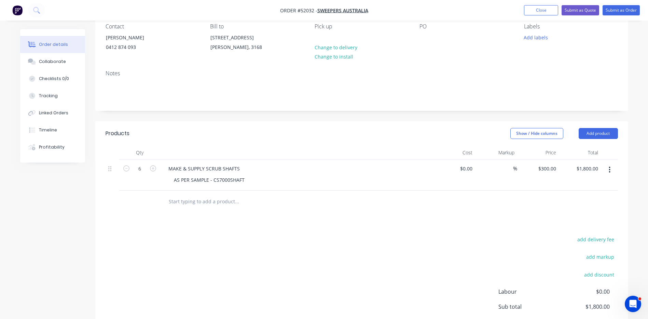
scroll to position [29, 0]
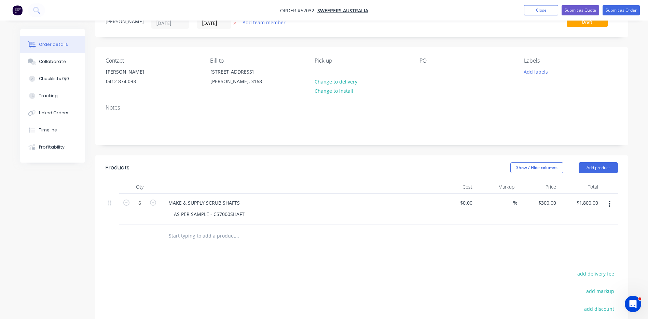
click at [286, 183] on div at bounding box center [296, 187] width 273 height 14
click at [424, 65] on div "PO" at bounding box center [467, 72] width 94 height 31
click at [425, 69] on div at bounding box center [425, 72] width 11 height 10
click at [350, 169] on div "Show / Hide columns Add product" at bounding box center [416, 167] width 404 height 11
click at [110, 68] on div "[PERSON_NAME]" at bounding box center [134, 72] width 57 height 10
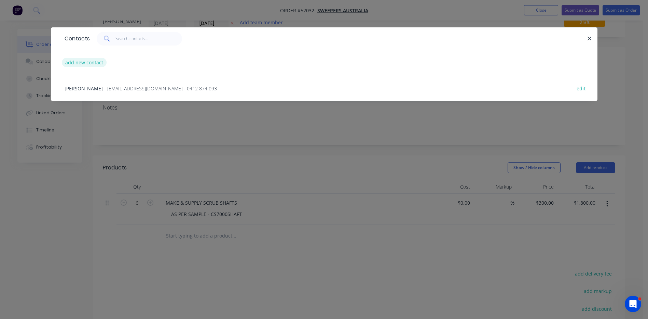
click at [96, 65] on button "add new contact" at bounding box center [84, 62] width 45 height 9
select select "AU"
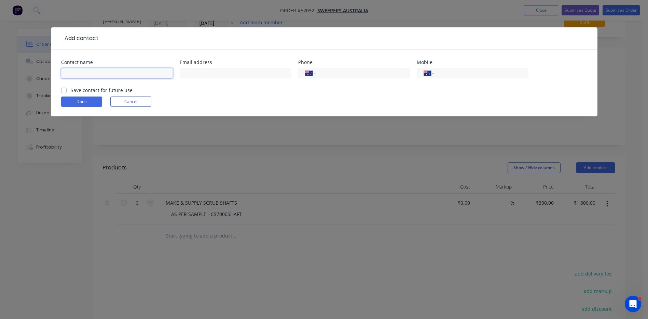
click at [118, 72] on input "text" at bounding box center [117, 73] width 112 height 10
type input "[PERSON_NAME]"
type input "0401 009 119"
click at [61, 90] on div "Contact name [PERSON_NAME] address Phone International [GEOGRAPHIC_DATA] [GEOGR…" at bounding box center [324, 83] width 547 height 67
click at [71, 90] on label "Save contact for future use" at bounding box center [102, 89] width 62 height 7
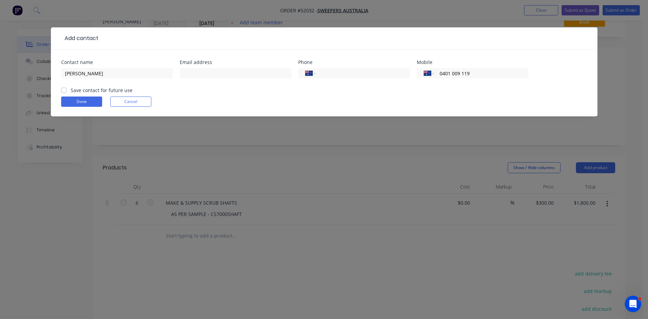
click at [65, 90] on input "Save contact for future use" at bounding box center [63, 89] width 5 height 6
checkbox input "true"
click at [67, 99] on button "Done" at bounding box center [81, 101] width 41 height 10
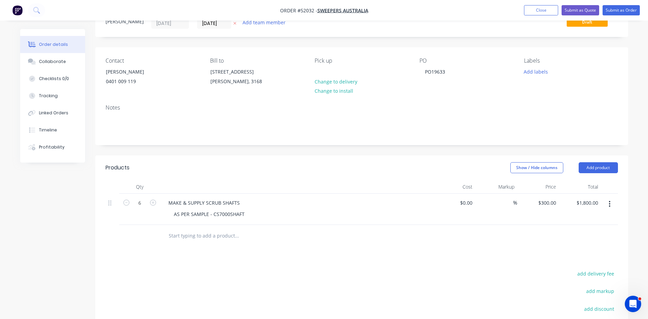
click at [396, 147] on div "Created by [PERSON_NAME] Created [DATE] Required [DATE] Assigned to Add team me…" at bounding box center [361, 205] width 533 height 411
click at [612, 8] on button "Submit as Order" at bounding box center [621, 10] width 37 height 10
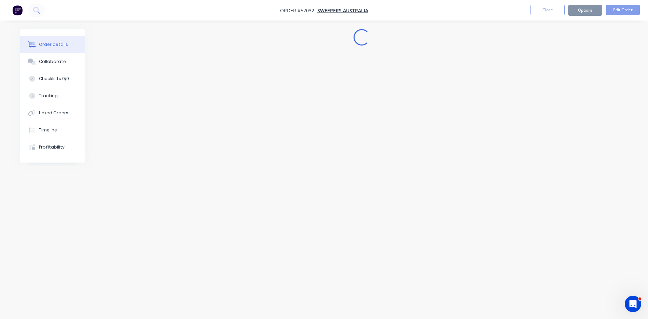
scroll to position [0, 0]
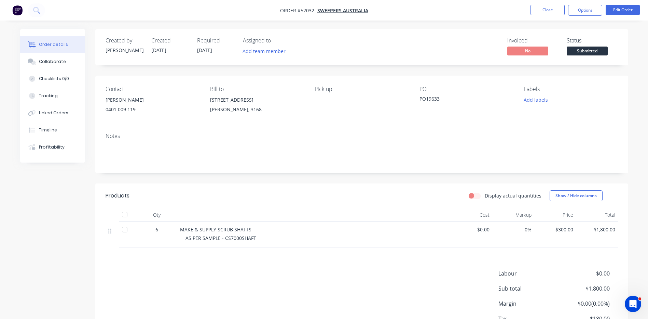
click at [588, 55] on span "Submitted" at bounding box center [587, 50] width 41 height 9
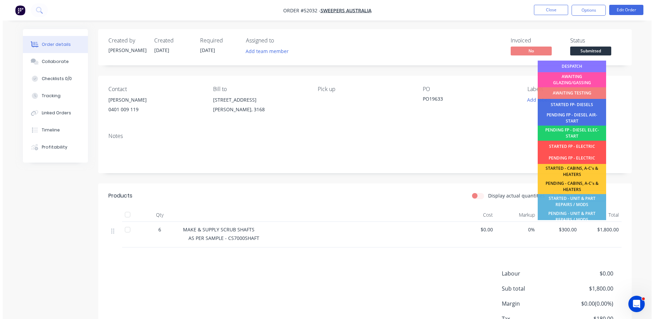
scroll to position [103, 0]
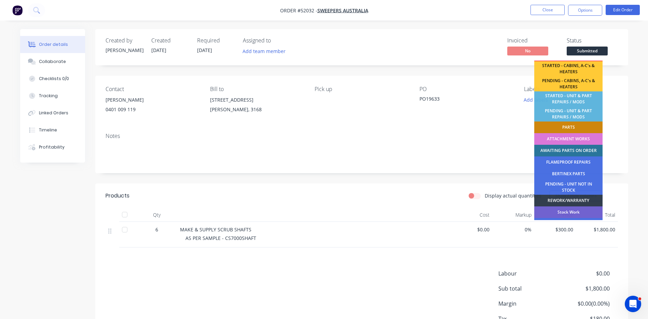
click at [573, 126] on div "PARTS" at bounding box center [569, 127] width 68 height 12
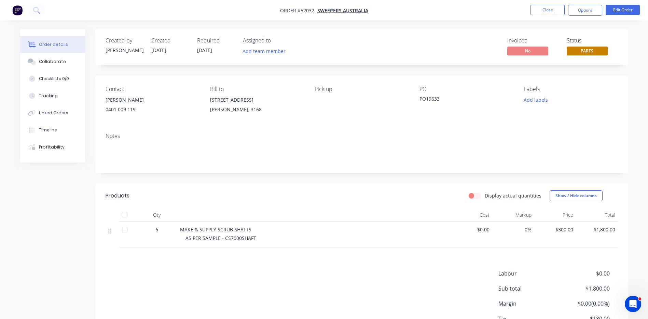
click at [587, 16] on nav "Order #52032 - SWEEPERS [GEOGRAPHIC_DATA] Close Options Edit Order" at bounding box center [324, 10] width 648 height 21
click at [588, 13] on button "Options" at bounding box center [585, 10] width 34 height 11
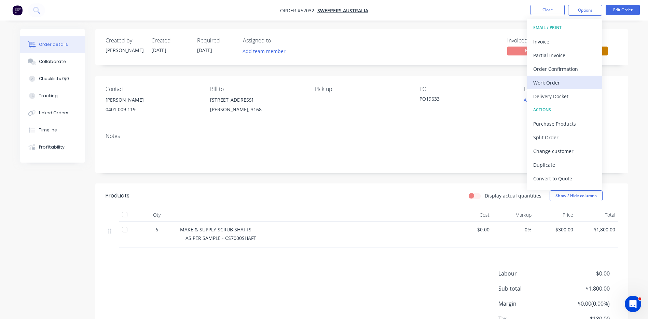
click at [549, 80] on div "Work Order" at bounding box center [565, 83] width 63 height 10
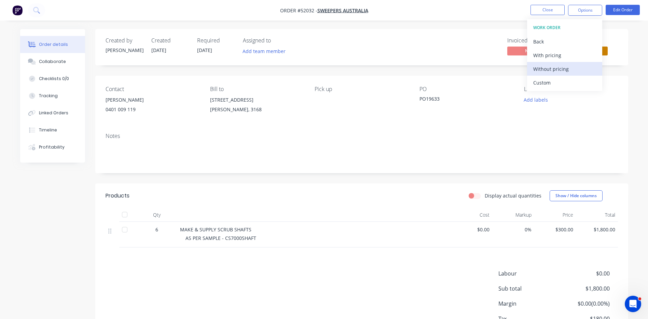
click at [557, 68] on div "Without pricing" at bounding box center [565, 69] width 63 height 10
click at [445, 37] on div "Invoiced No Status PARTS" at bounding box center [464, 47] width 307 height 20
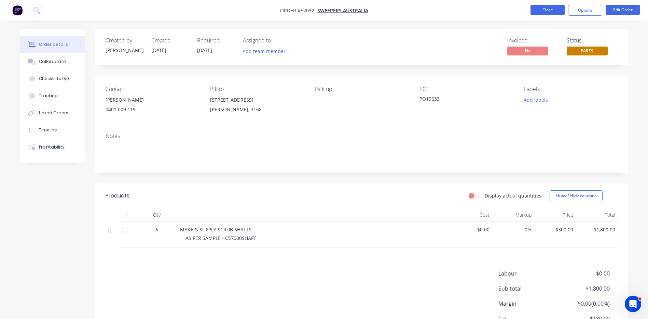
click at [553, 12] on button "Close" at bounding box center [548, 10] width 34 height 10
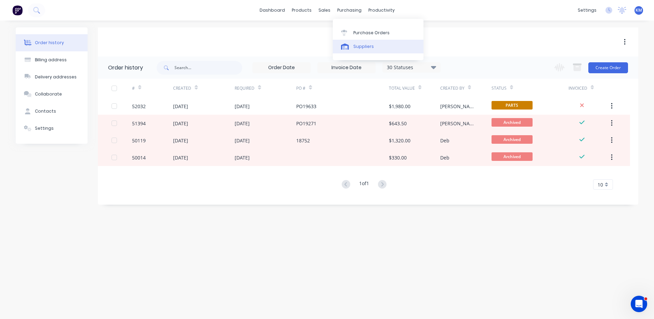
click at [359, 45] on div "Suppliers" at bounding box center [363, 46] width 21 height 6
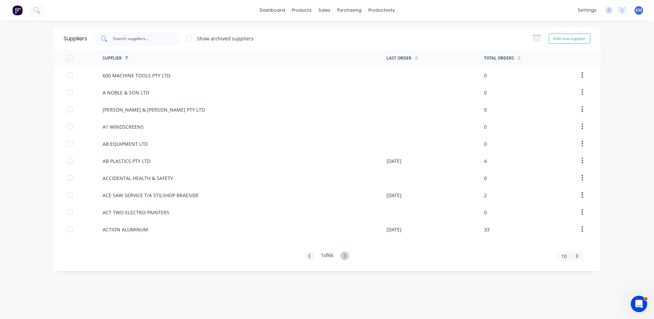
click at [124, 41] on input "text" at bounding box center [140, 38] width 57 height 7
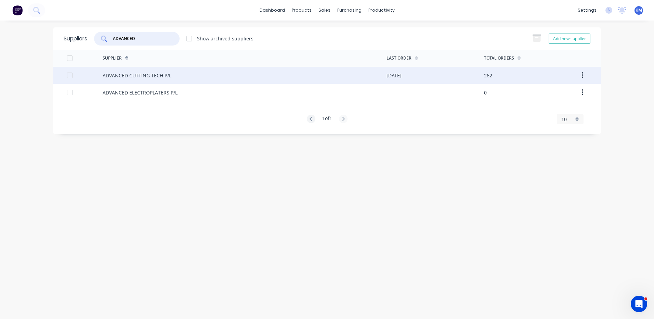
type input "ADVANCED"
click at [180, 75] on div "ADVANCED CUTTING TECH P/L" at bounding box center [245, 75] width 284 height 17
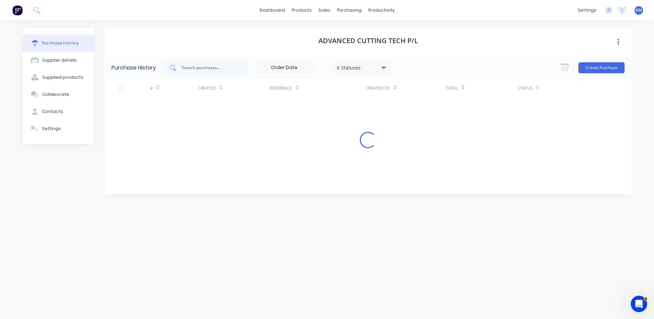
click at [213, 66] on input "text" at bounding box center [209, 67] width 57 height 7
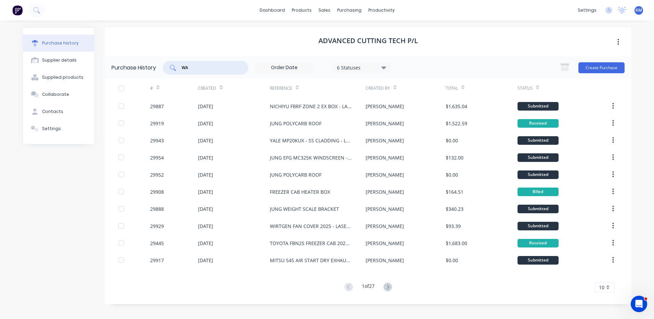
type input "W"
click at [390, 283] on icon at bounding box center [387, 286] width 9 height 9
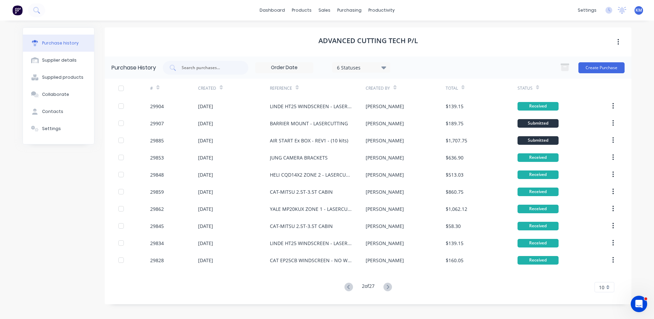
click at [390, 283] on icon at bounding box center [387, 286] width 9 height 9
